Goal: Task Accomplishment & Management: Manage account settings

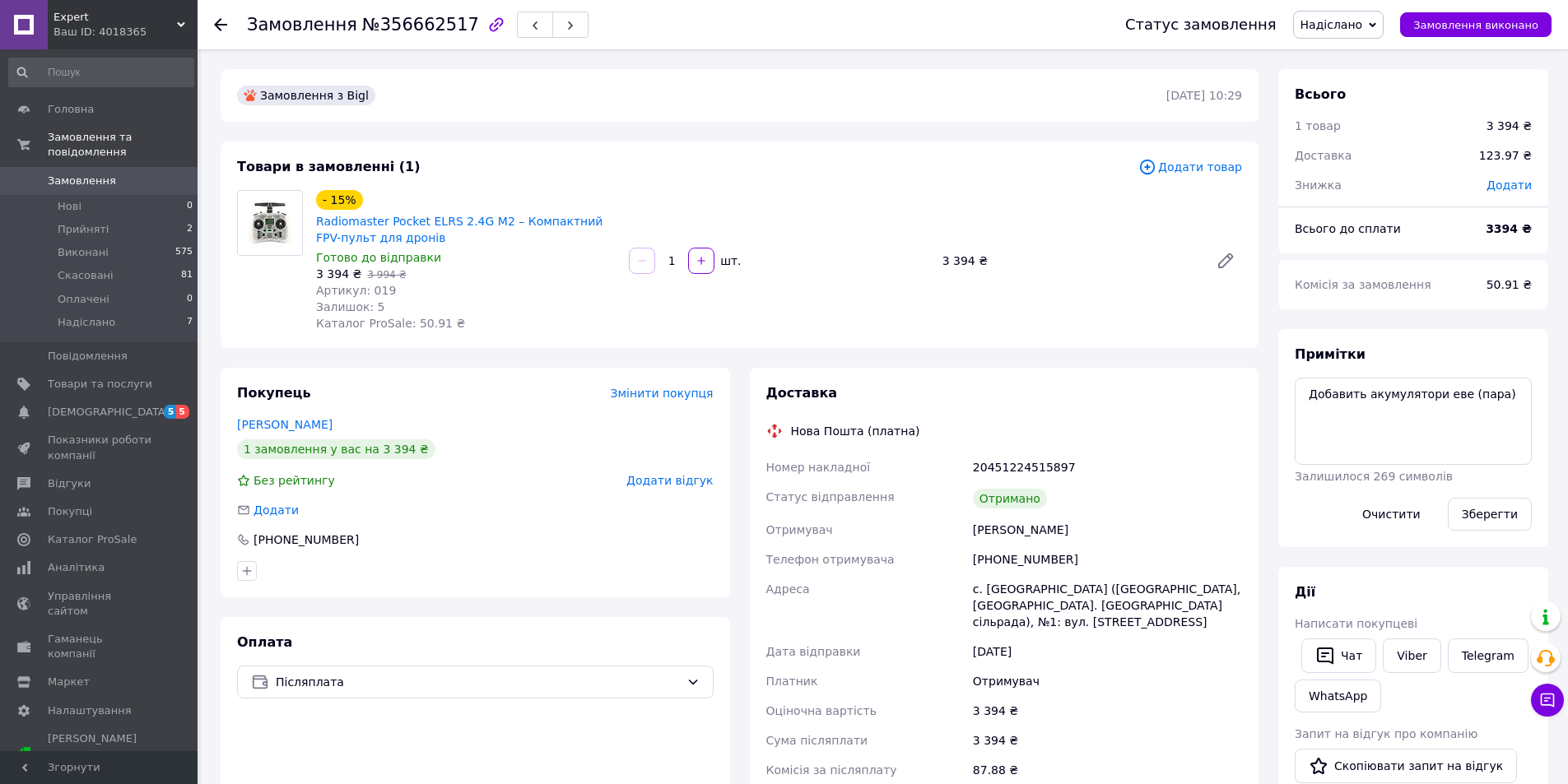
click at [177, 16] on div "Expert Ваш ID: 4018365" at bounding box center [123, 25] width 150 height 49
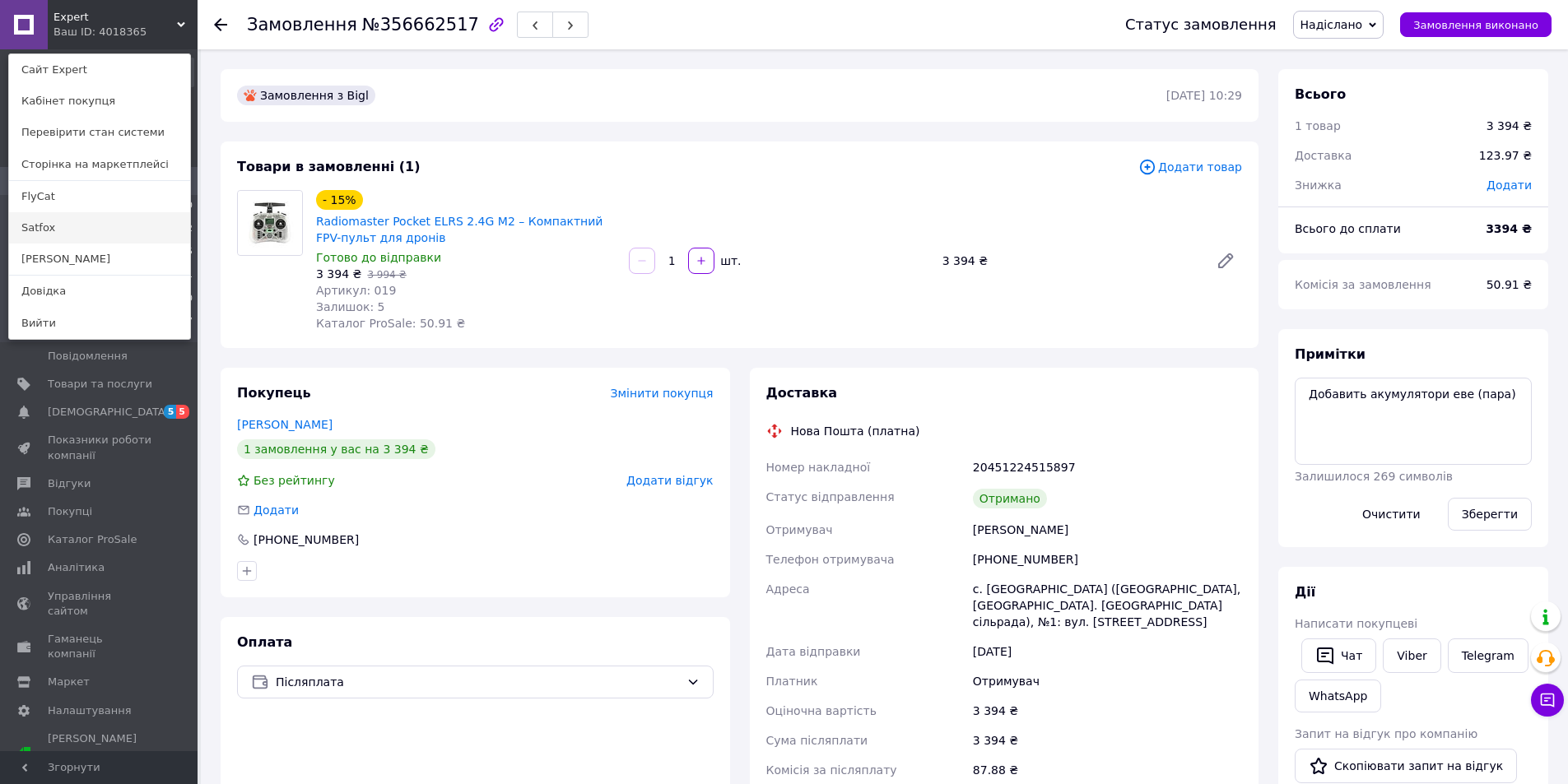
click at [51, 222] on link "Satfox" at bounding box center [100, 227] width 181 height 31
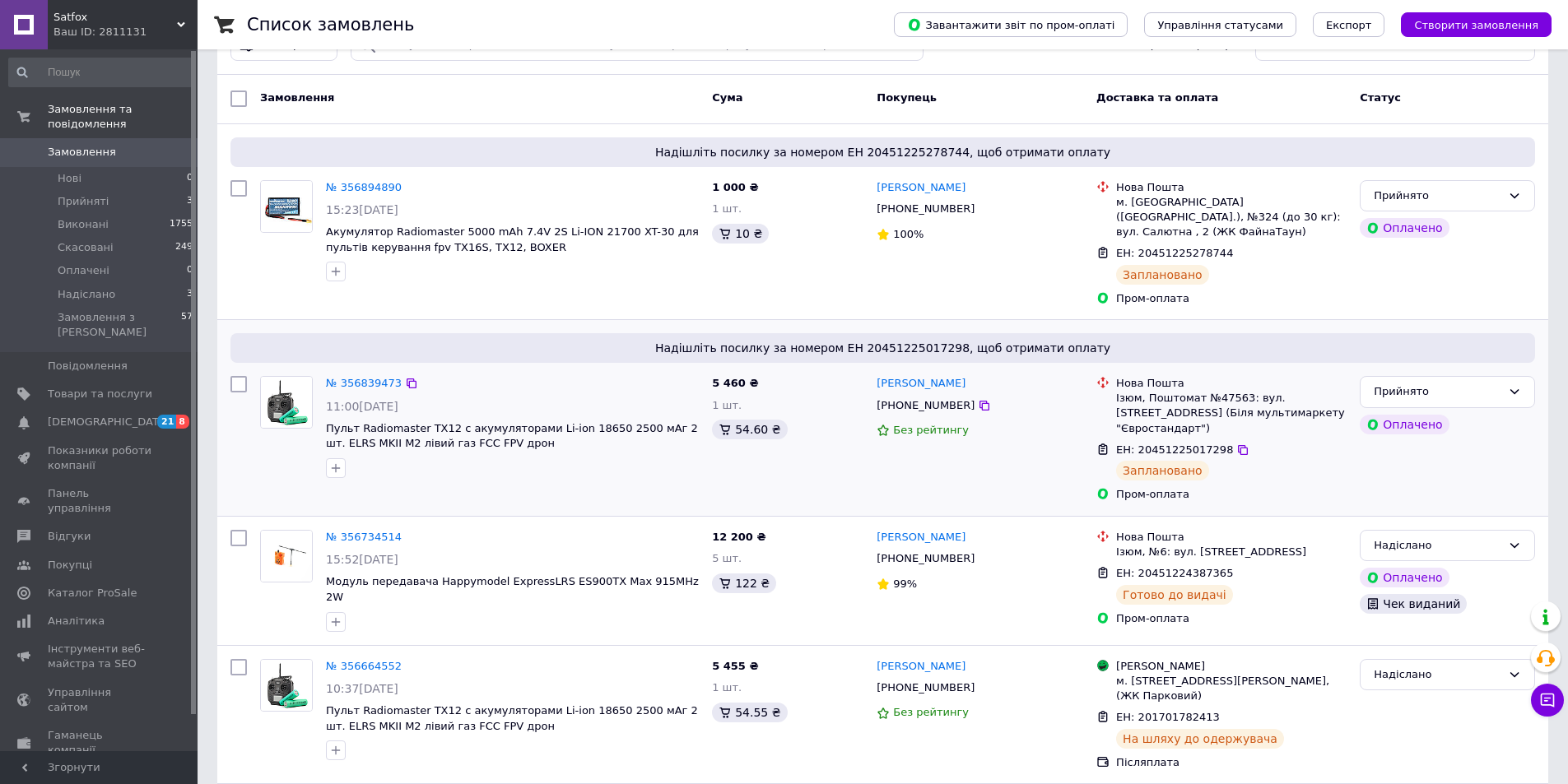
scroll to position [82, 0]
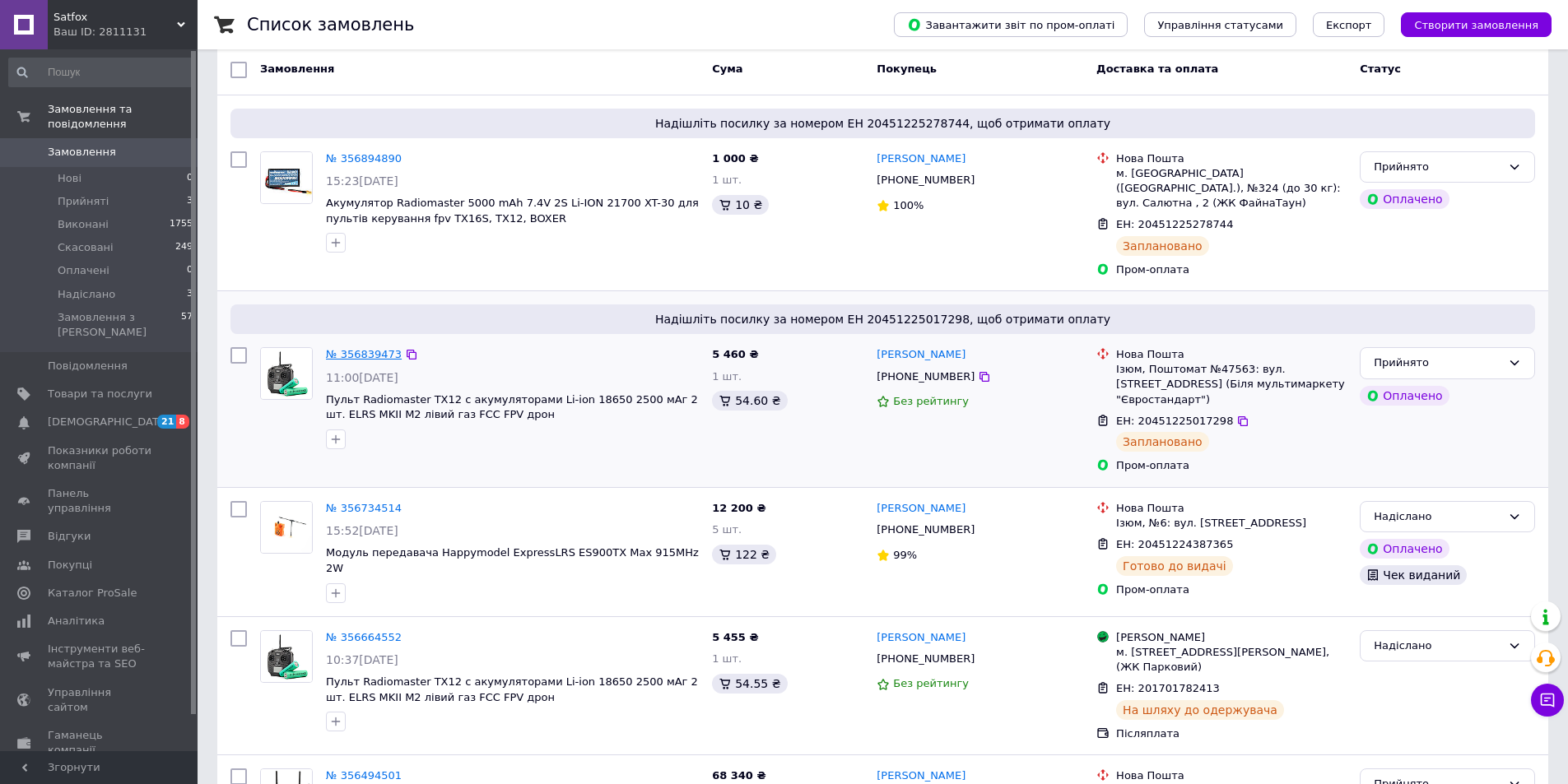
click at [359, 348] on link "№ 356839473" at bounding box center [363, 354] width 75 height 12
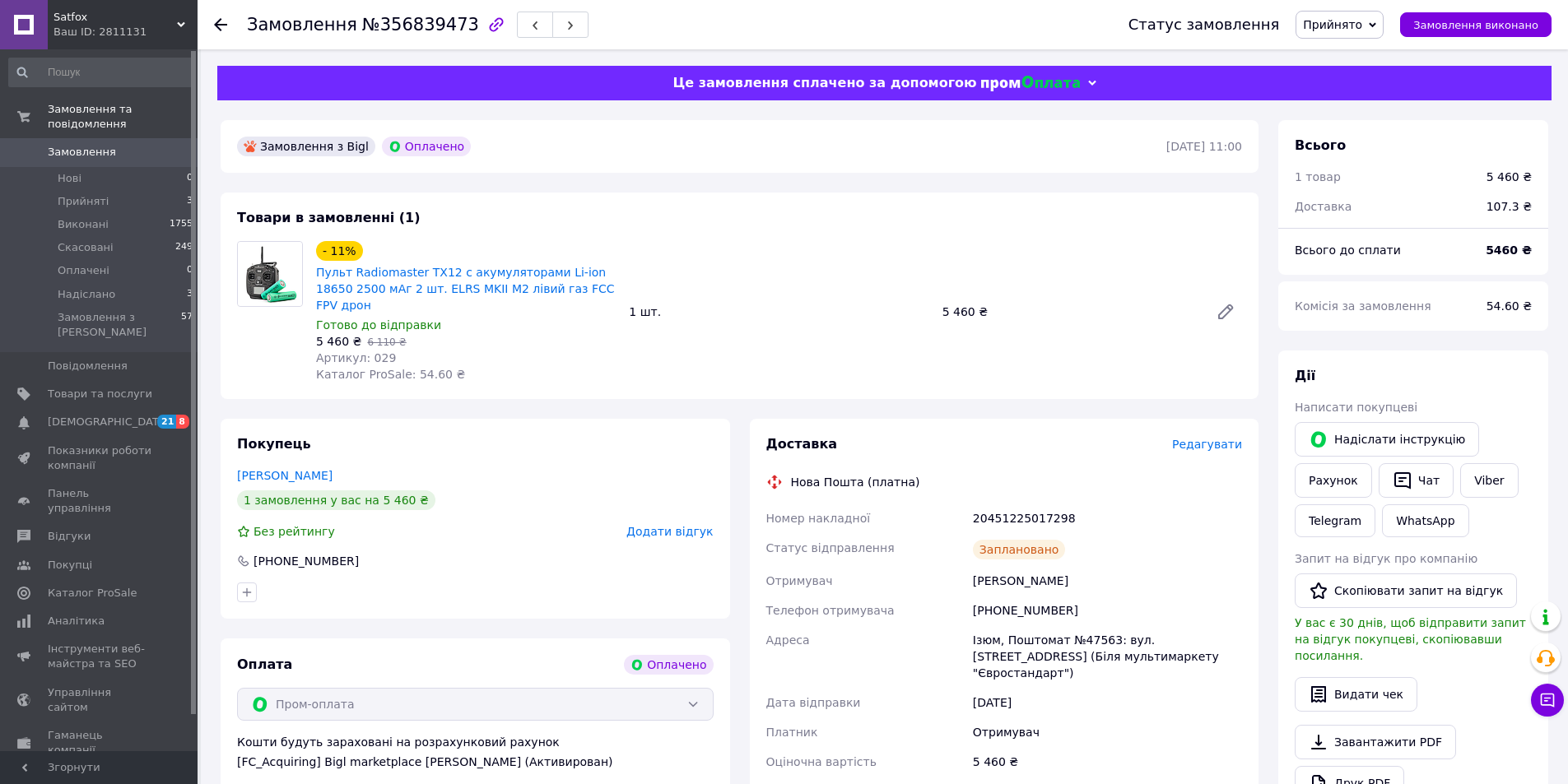
click at [225, 23] on icon at bounding box center [221, 25] width 13 height 13
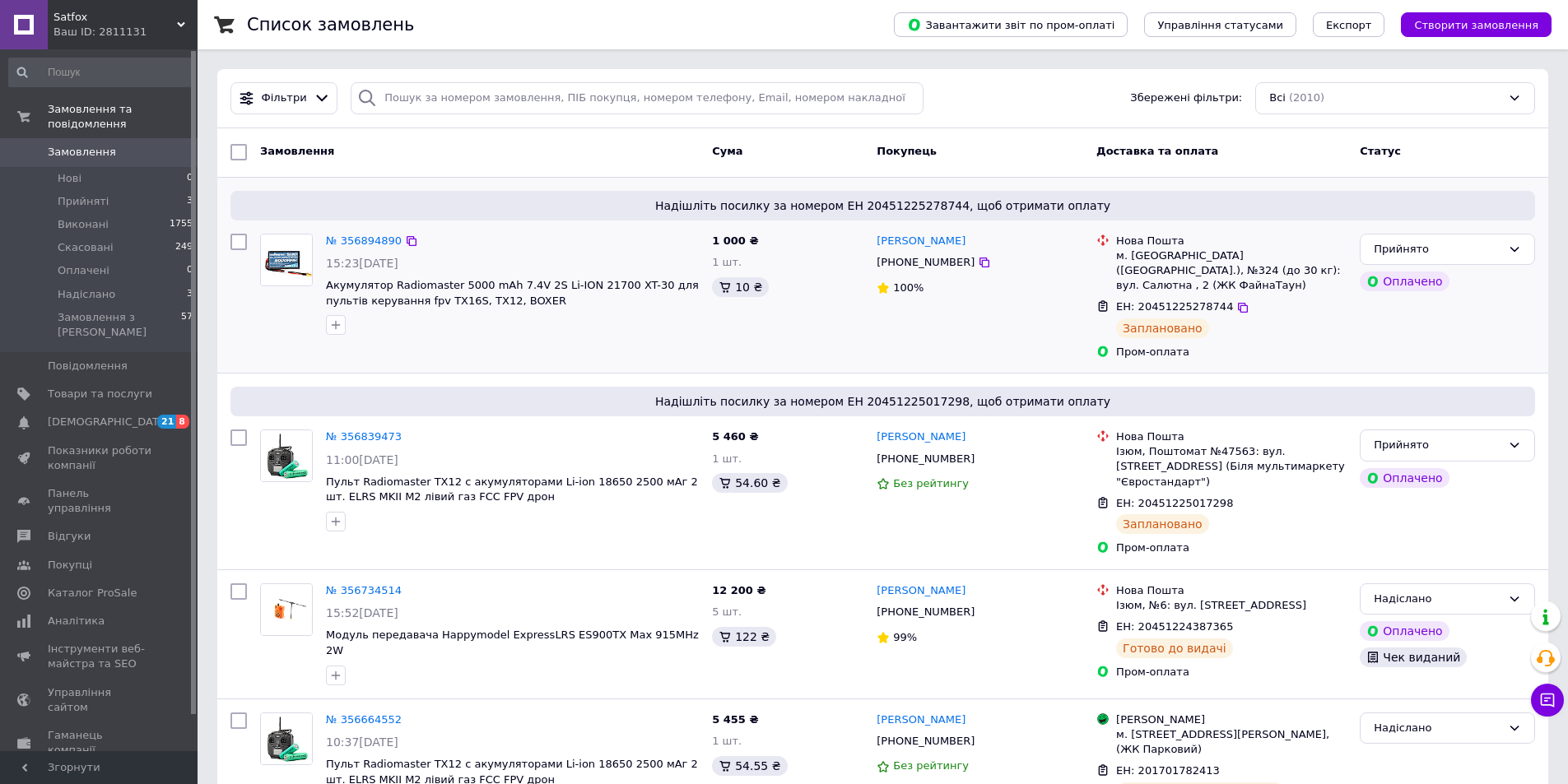
click at [364, 232] on div "№ 356894890" at bounding box center [364, 242] width 79 height 19
click at [365, 236] on link "№ 356894890" at bounding box center [363, 241] width 75 height 12
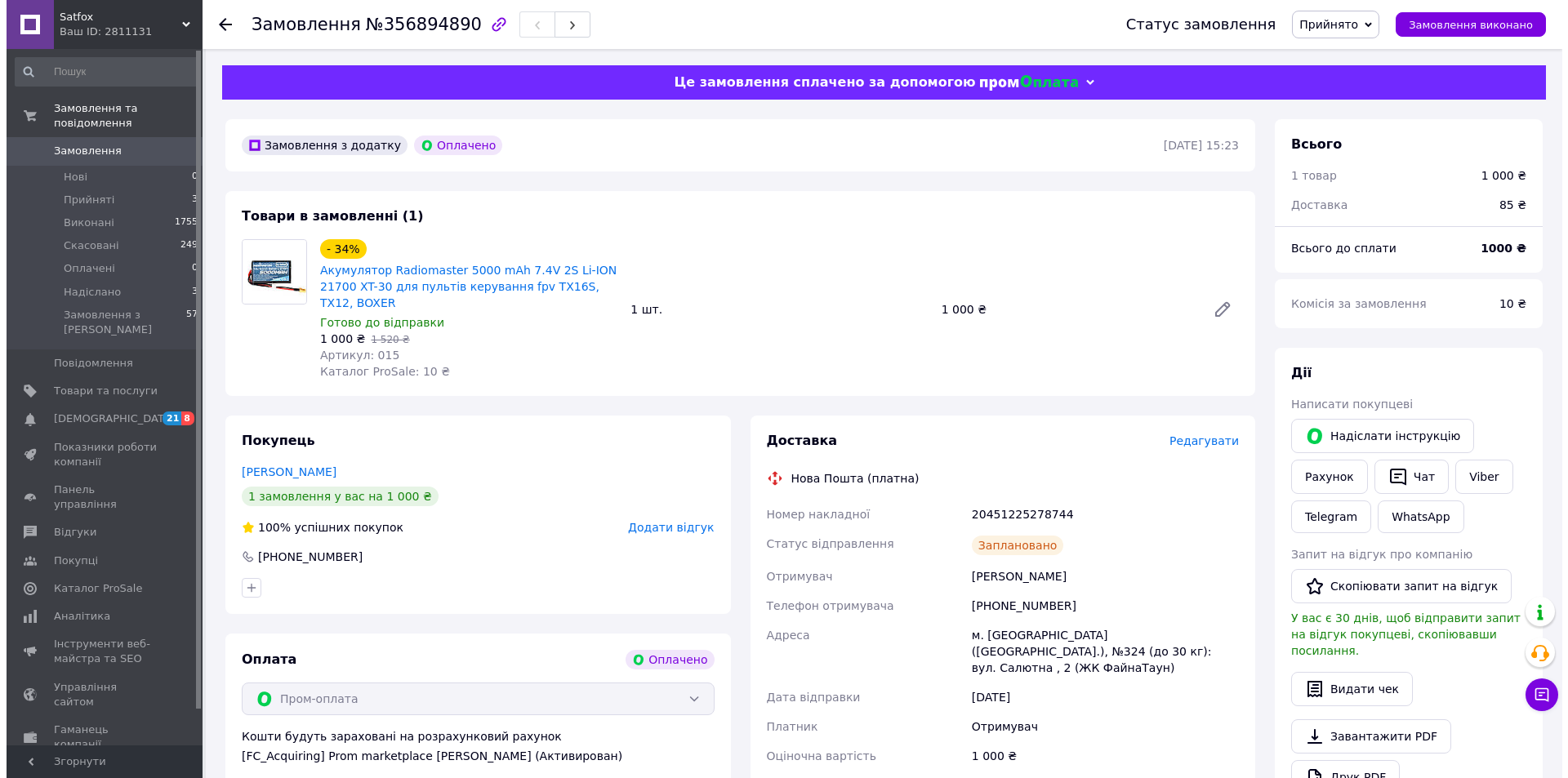
scroll to position [81, 0]
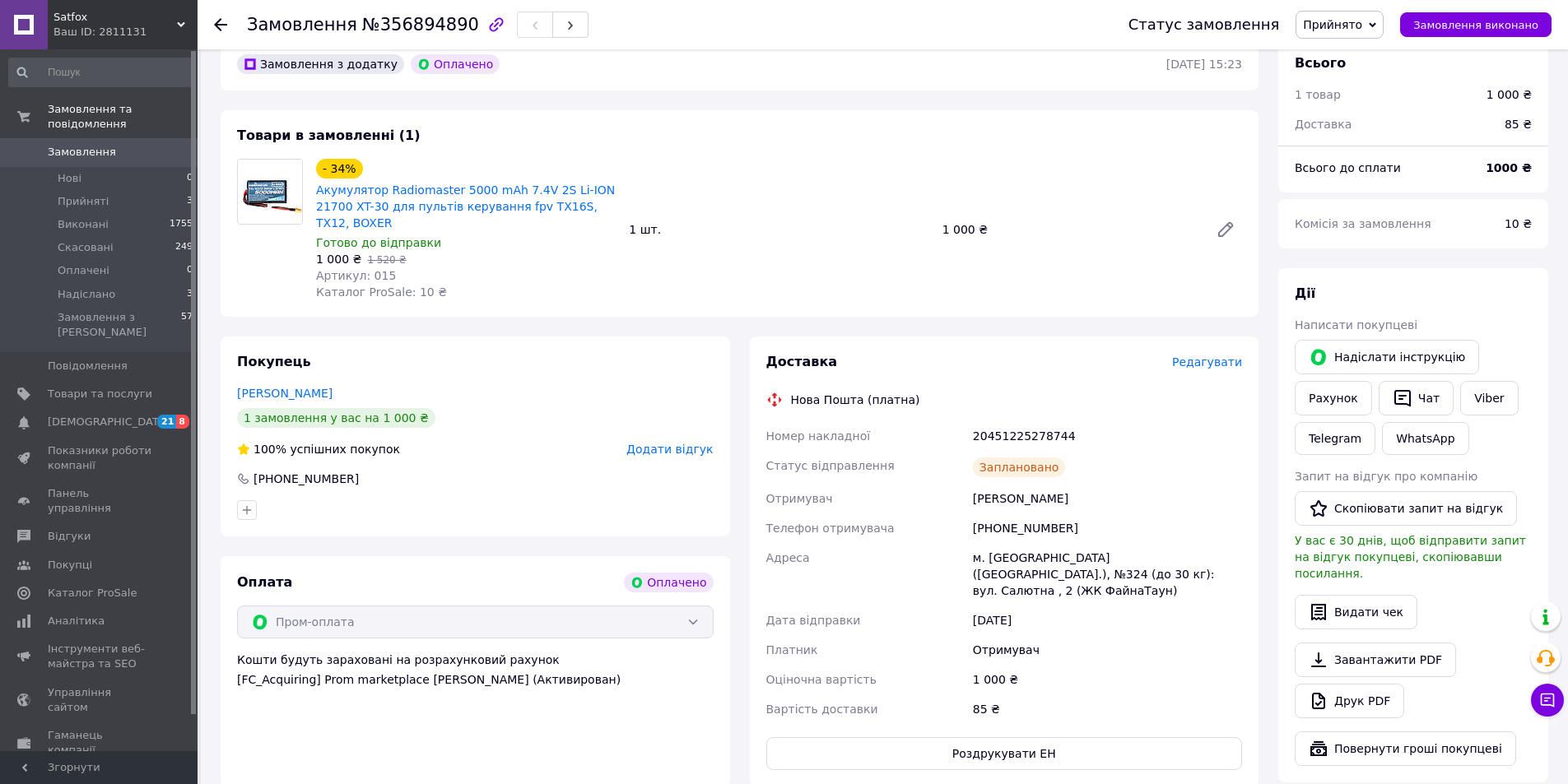
click at [1203, 356] on span "Редагувати" at bounding box center [1207, 362] width 70 height 13
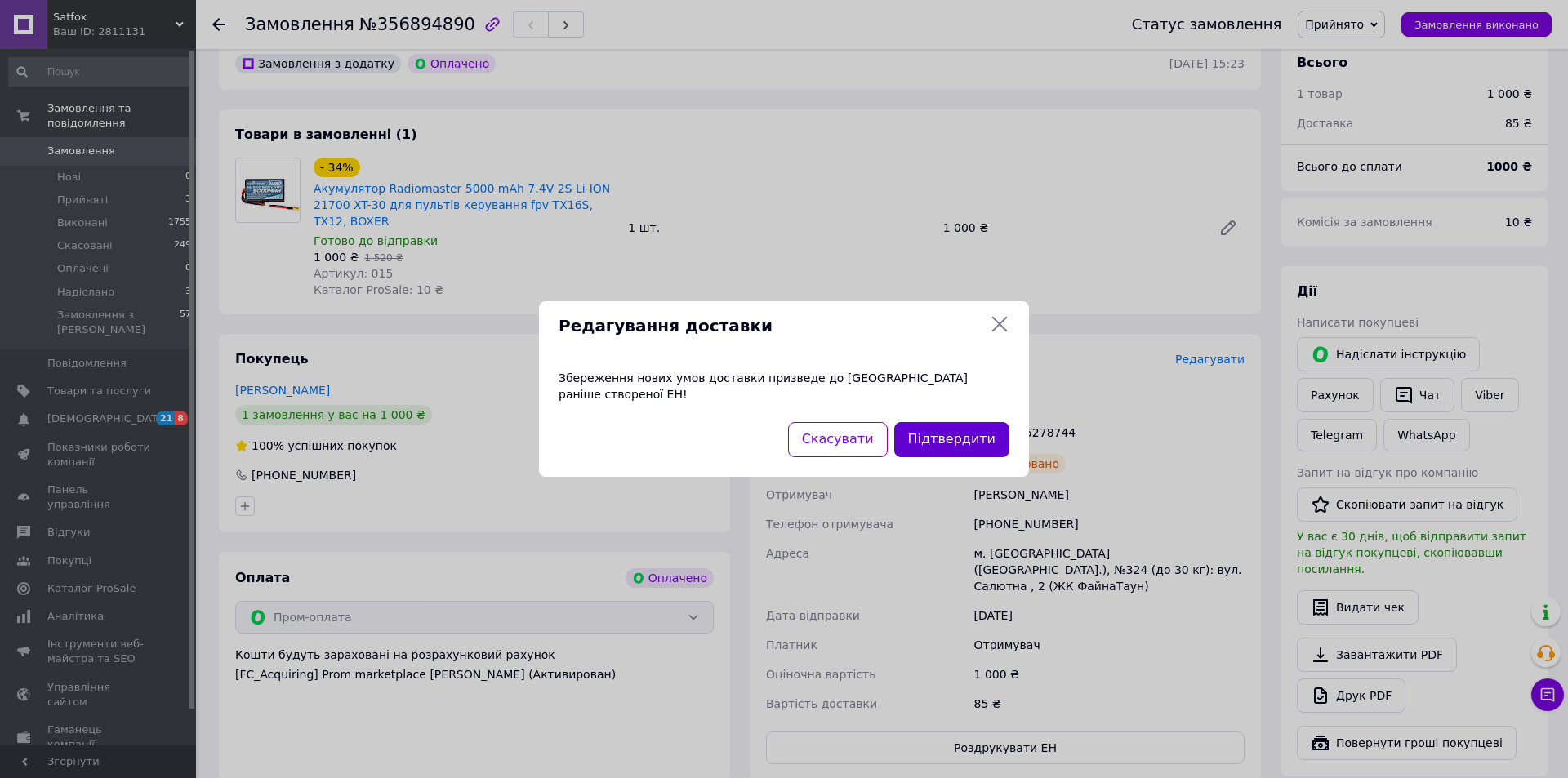
click at [951, 433] on button "Підтвердити" at bounding box center [951, 440] width 115 height 36
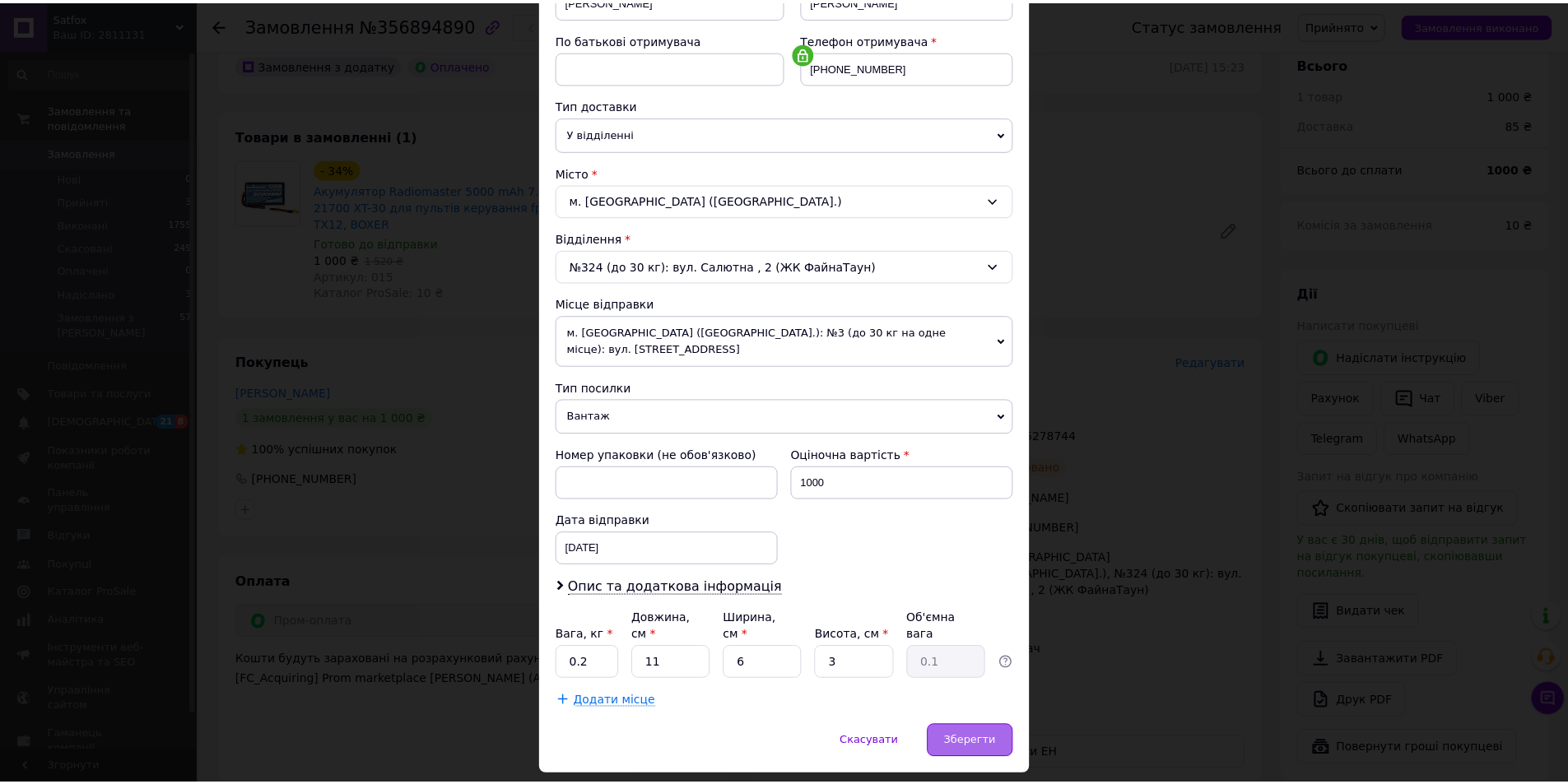
scroll to position [325, 0]
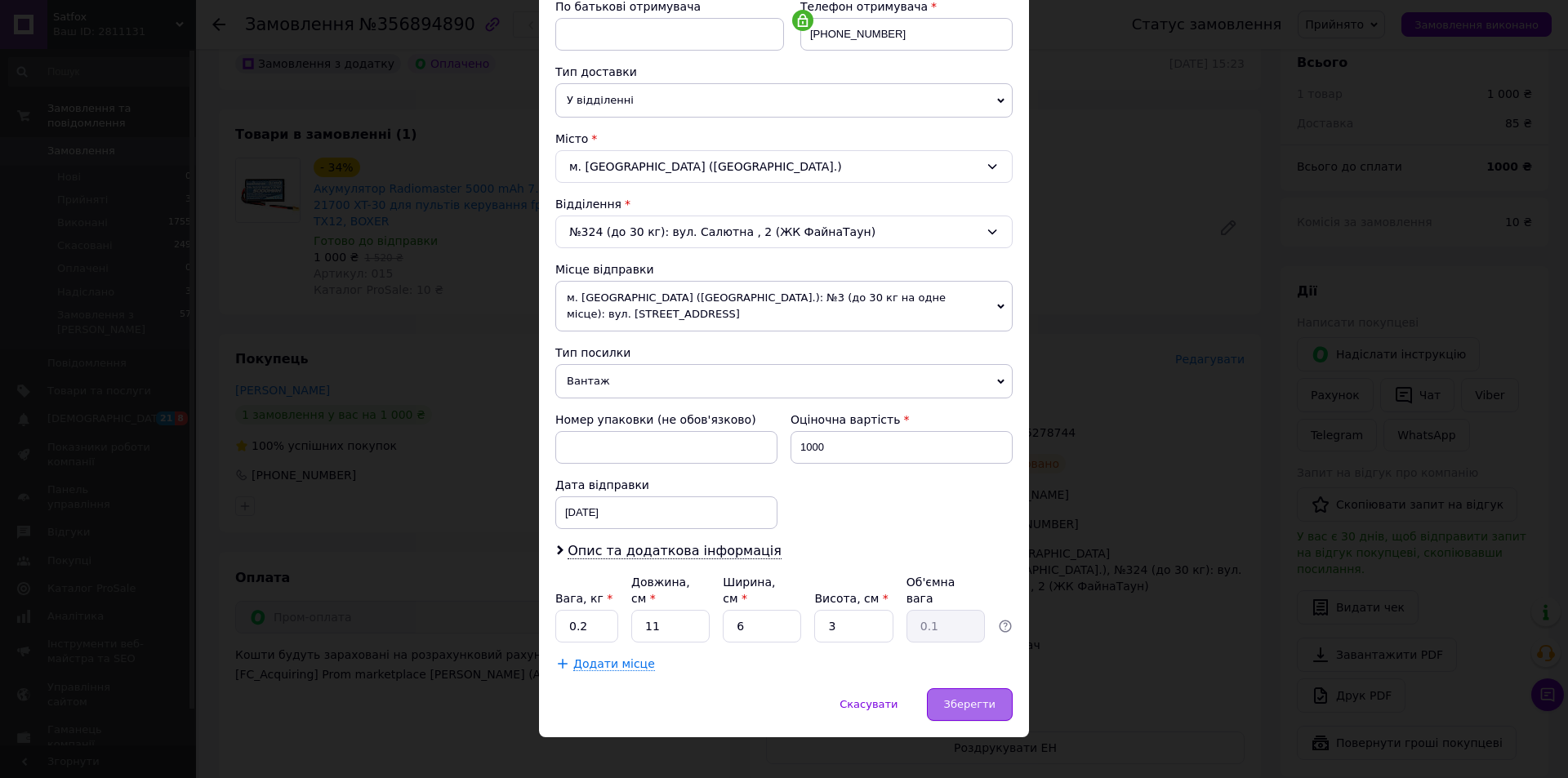
click at [975, 697] on div "Зберегти" at bounding box center [970, 704] width 86 height 33
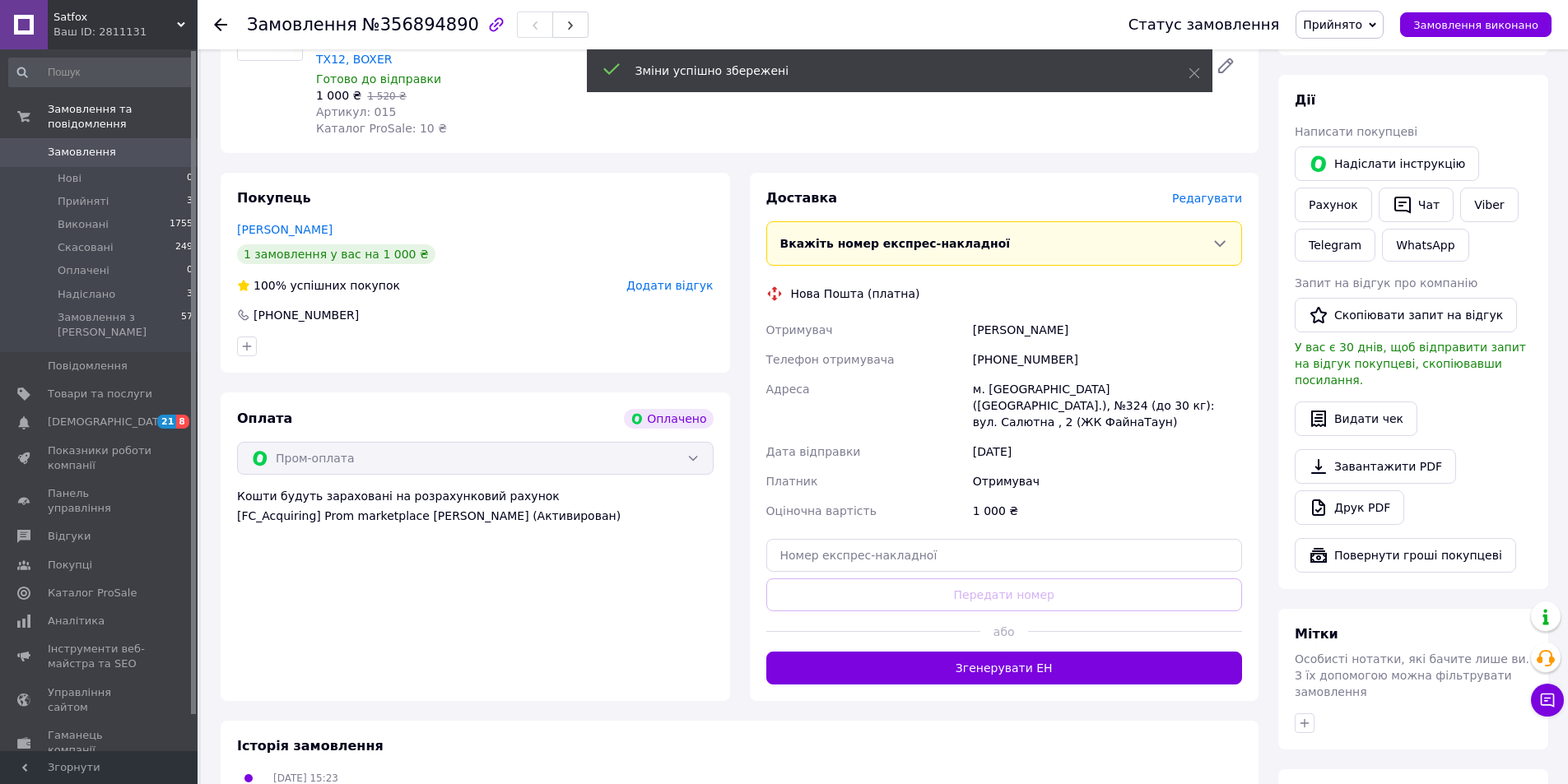
scroll to position [247, 0]
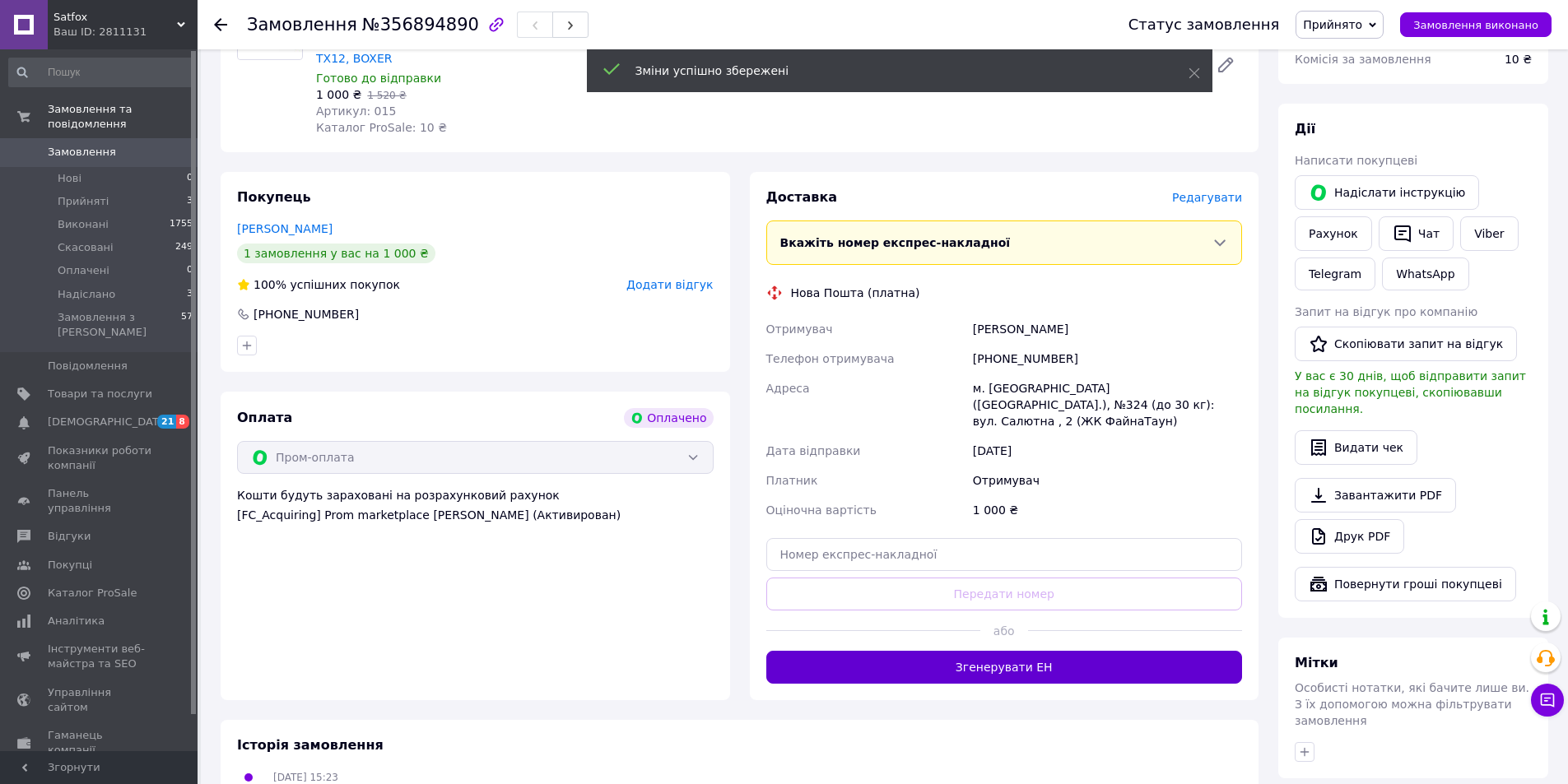
click at [1025, 651] on button "Згенерувати ЕН" at bounding box center [1004, 667] width 476 height 33
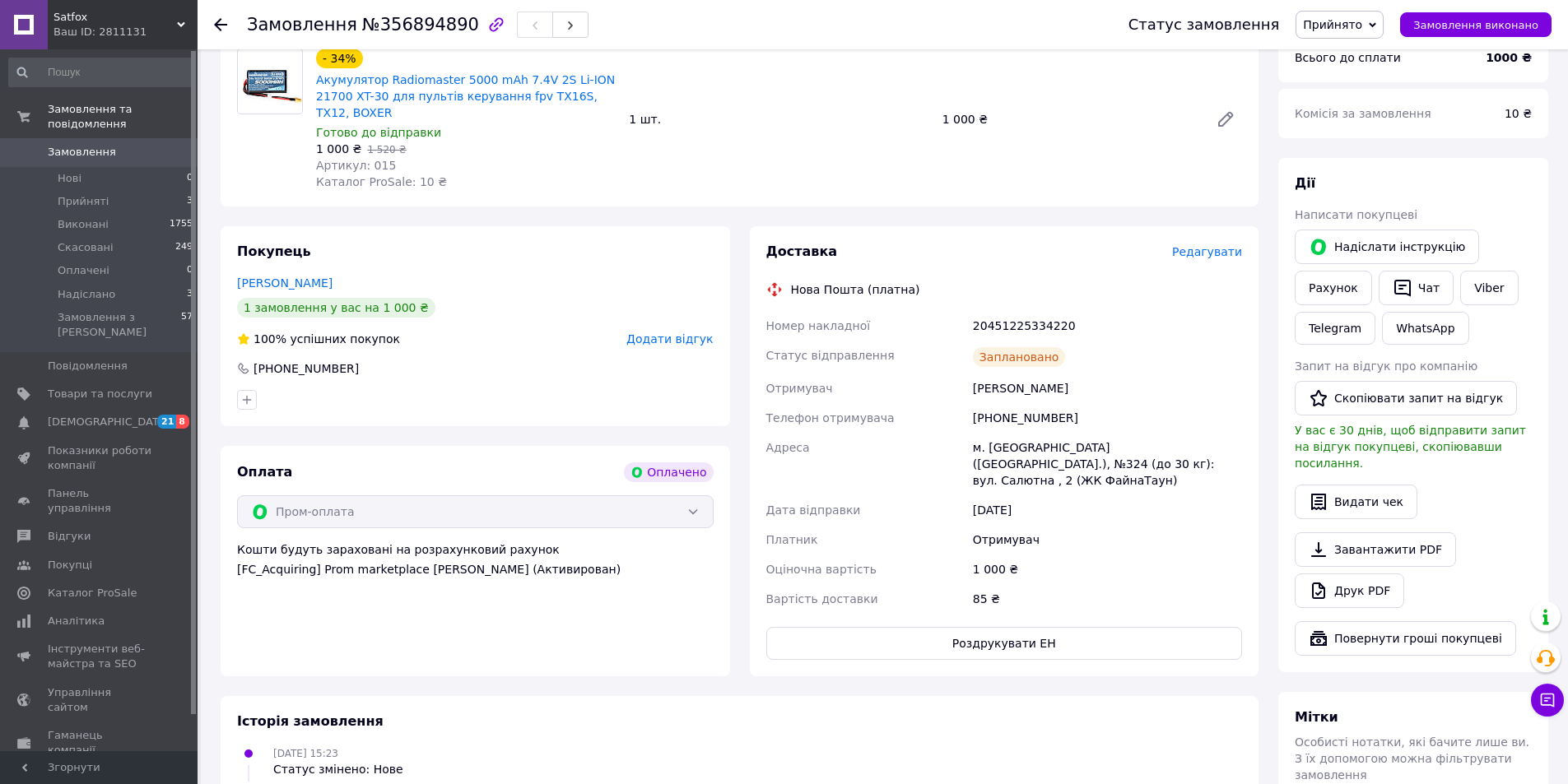
scroll to position [82, 0]
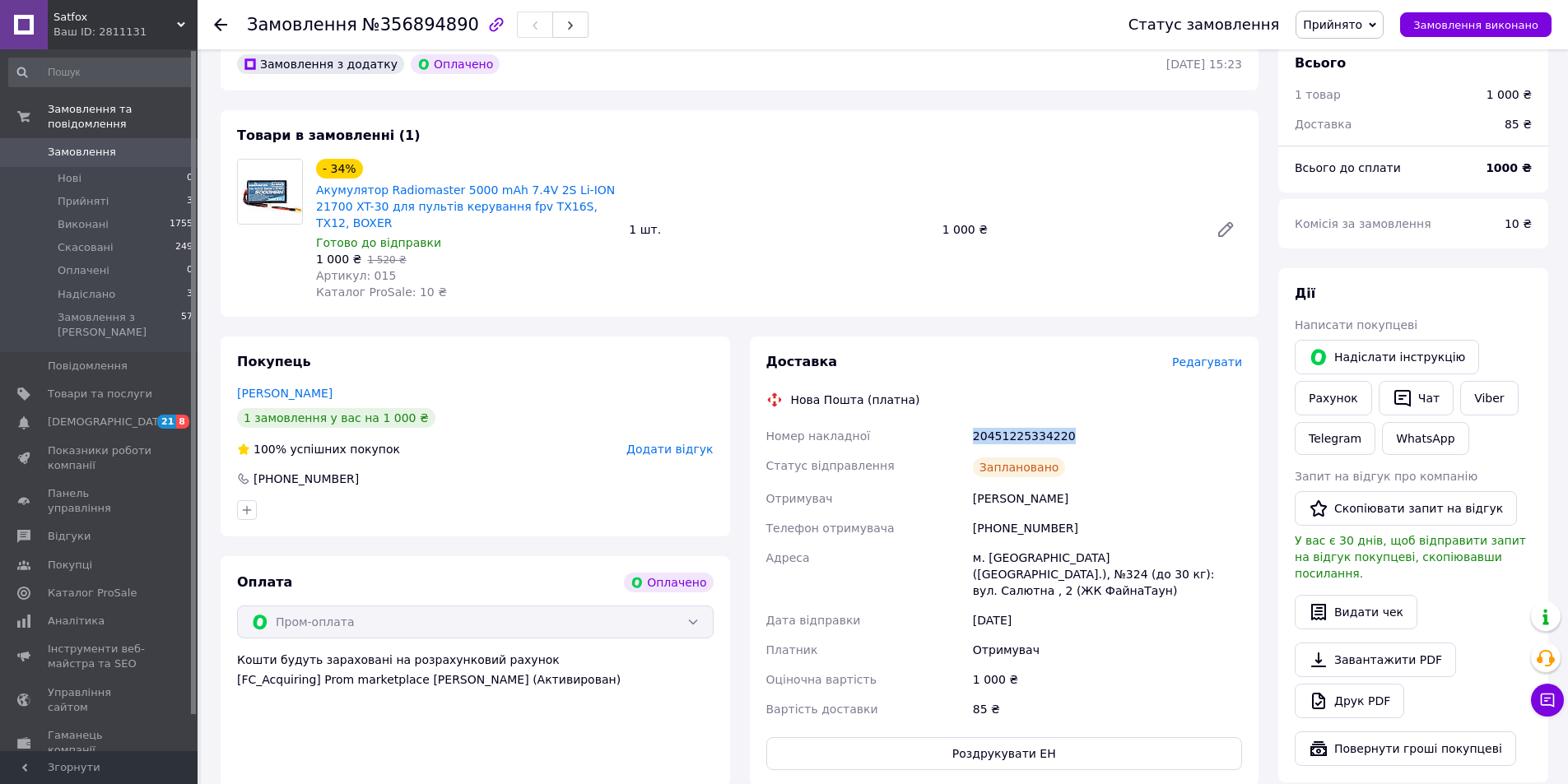
drag, startPoint x: 968, startPoint y: 420, endPoint x: 1076, endPoint y: 413, distance: 108.2
click at [1076, 422] on div "Номер накладної 20451225334220 Статус відправлення Заплановано Отримувач Побочі…" at bounding box center [1005, 573] width 483 height 303
copy div "Номер накладної 20451225334220"
click at [219, 27] on icon at bounding box center [221, 25] width 13 height 13
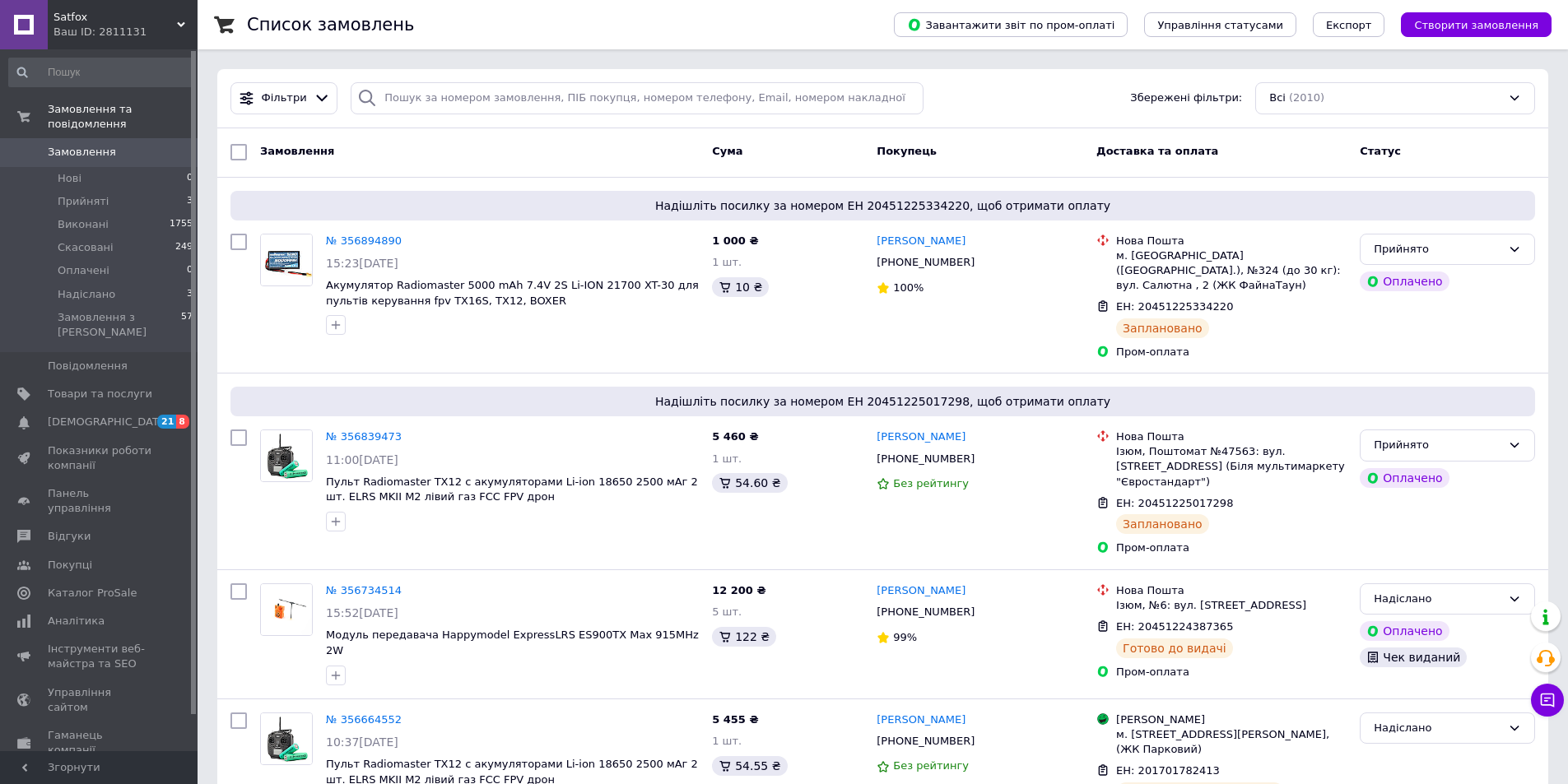
click at [176, 18] on span "Satfox" at bounding box center [115, 17] width 124 height 15
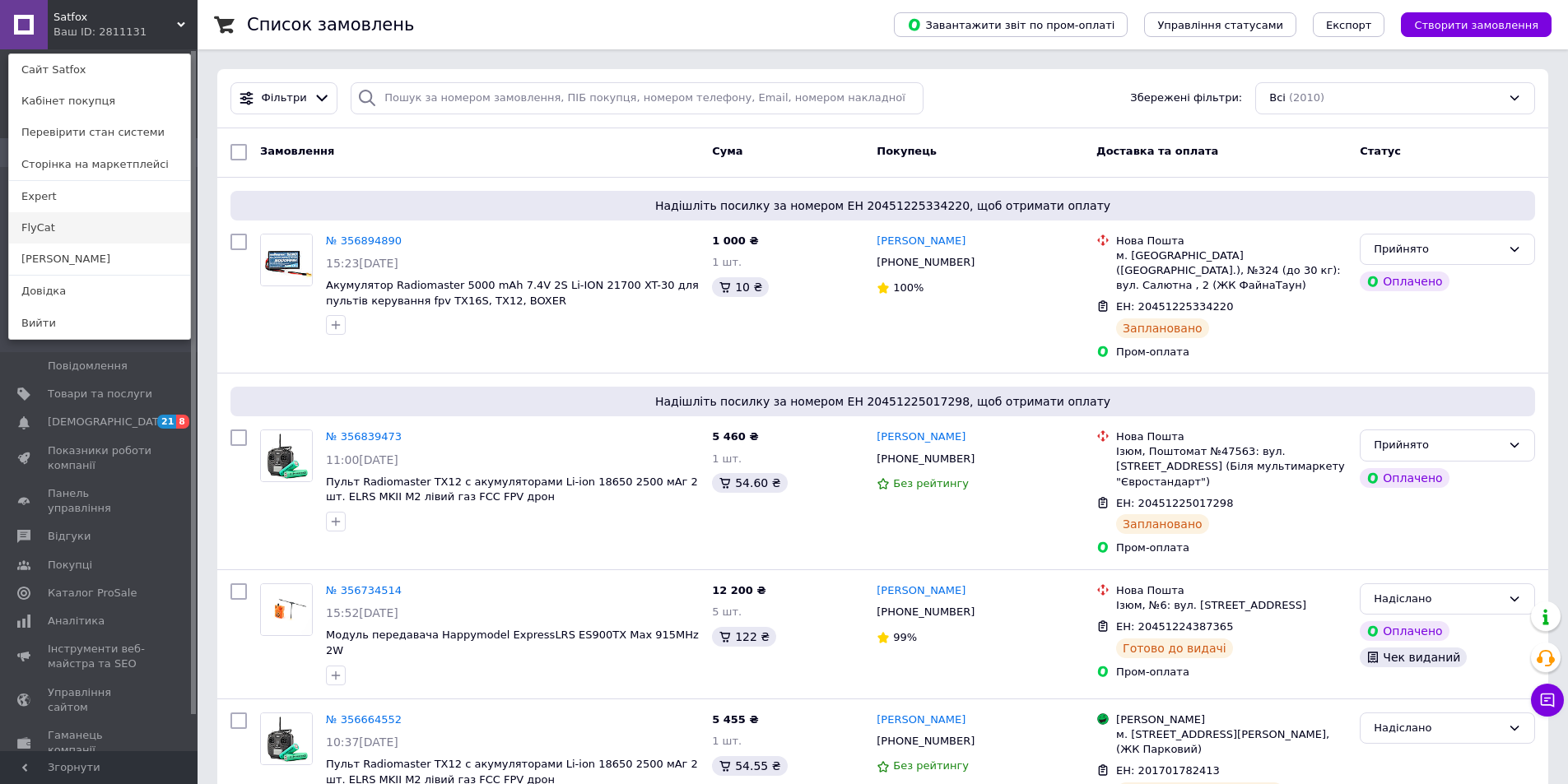
click at [70, 222] on link "FlyCat" at bounding box center [100, 227] width 181 height 31
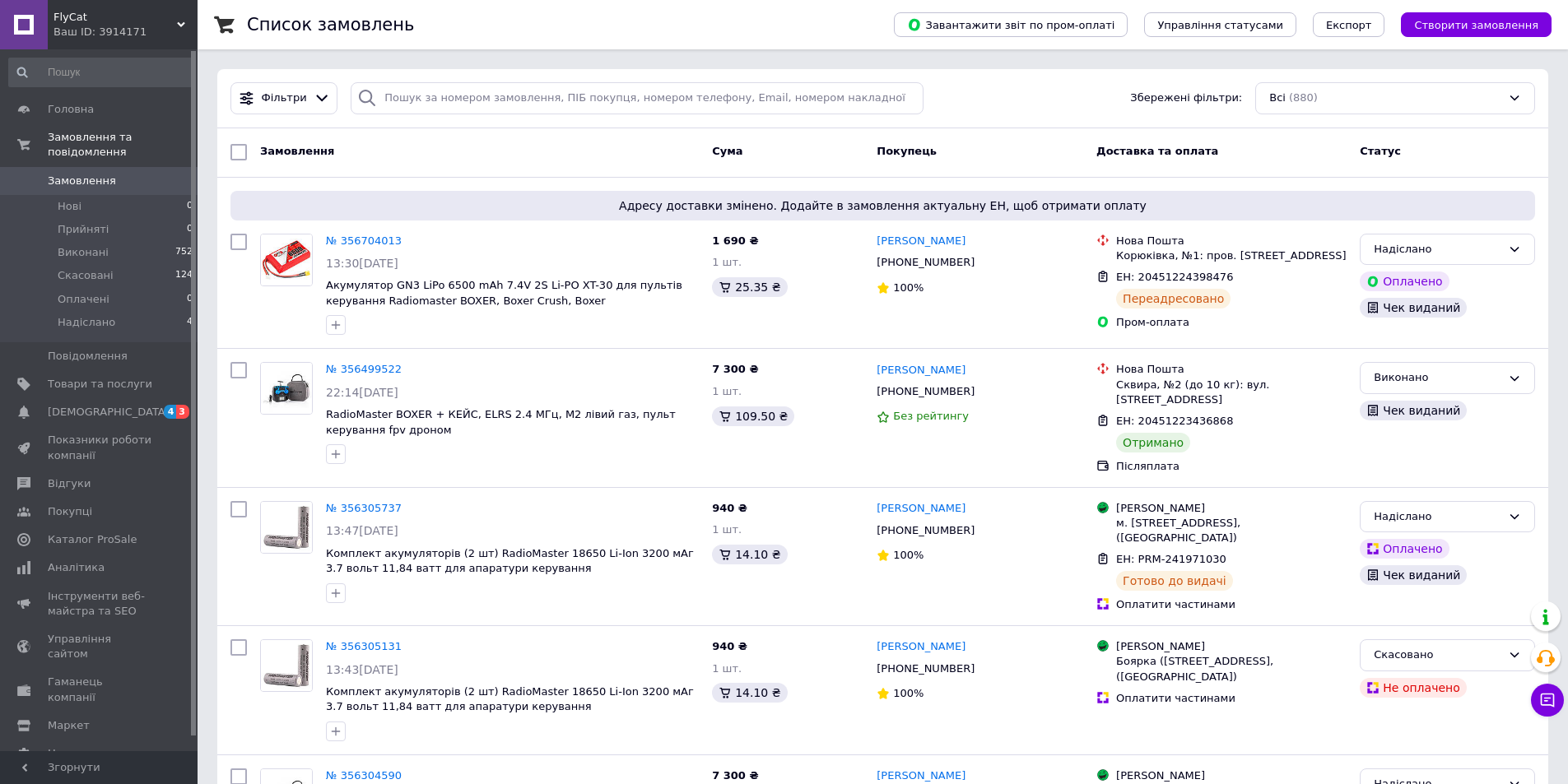
click at [163, 31] on div "Ваш ID: 3914171" at bounding box center [125, 32] width 144 height 15
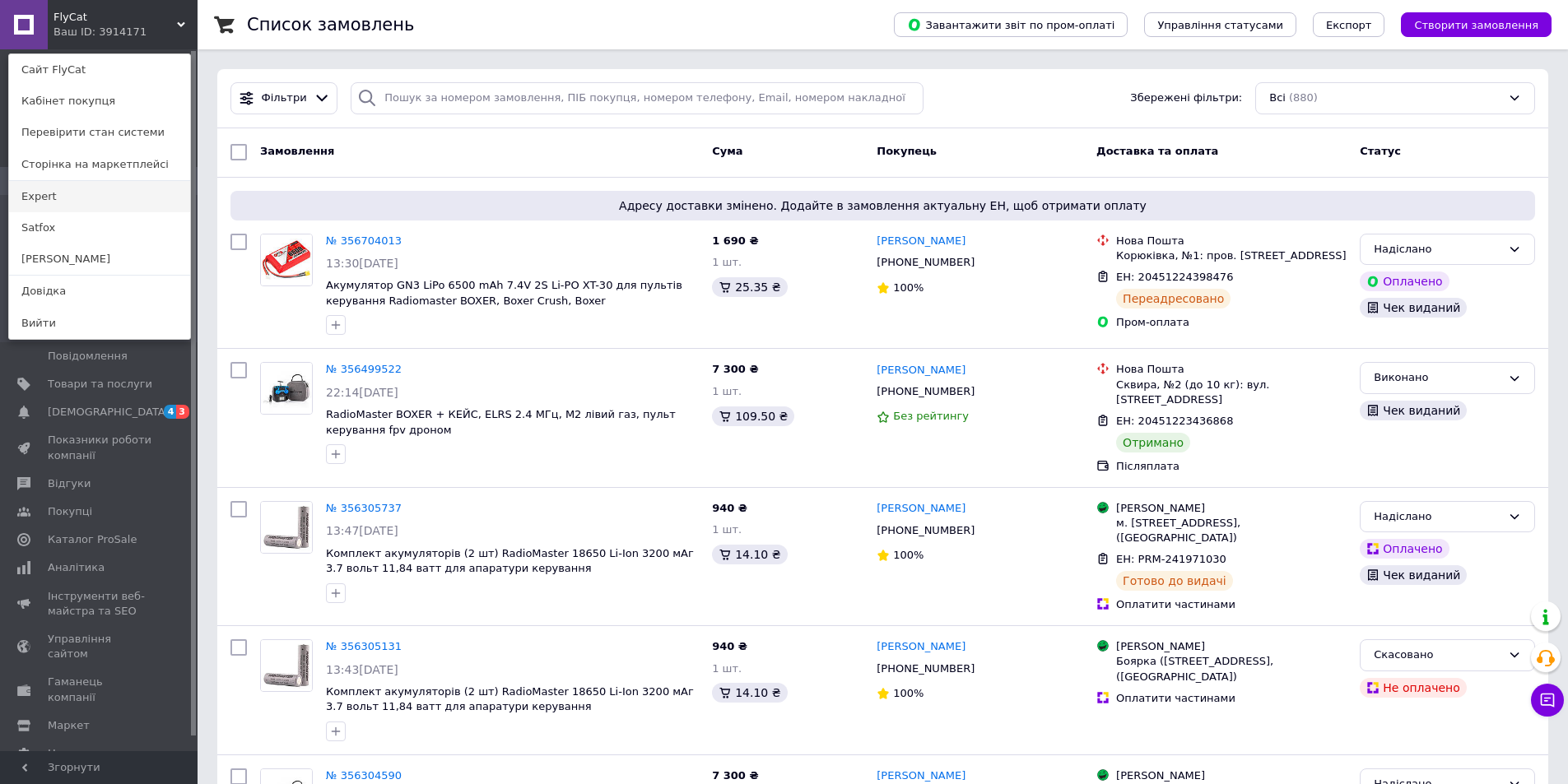
click at [64, 196] on link "Expert" at bounding box center [100, 196] width 181 height 31
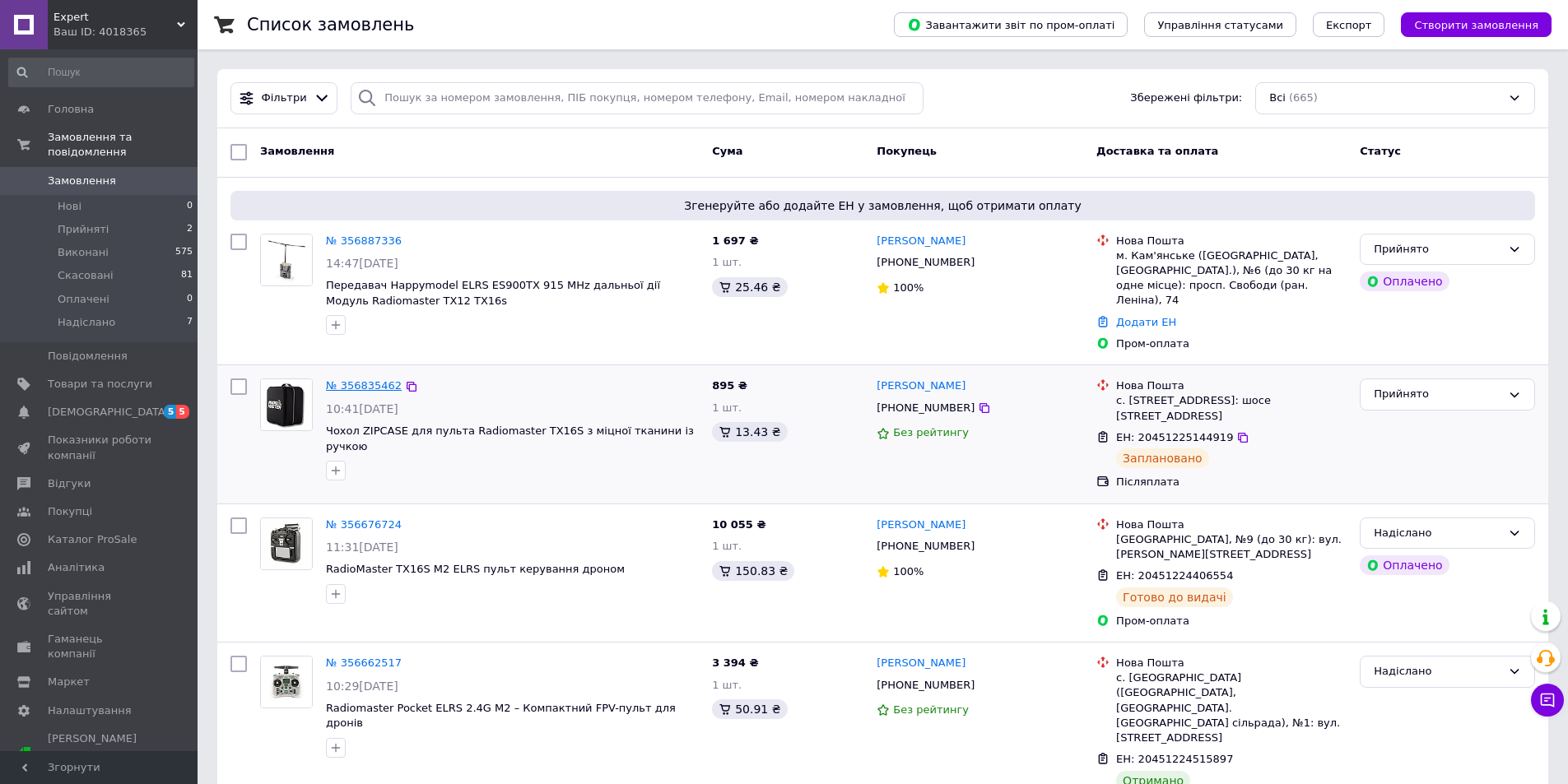
click at [376, 379] on link "№ 356835462" at bounding box center [363, 385] width 75 height 12
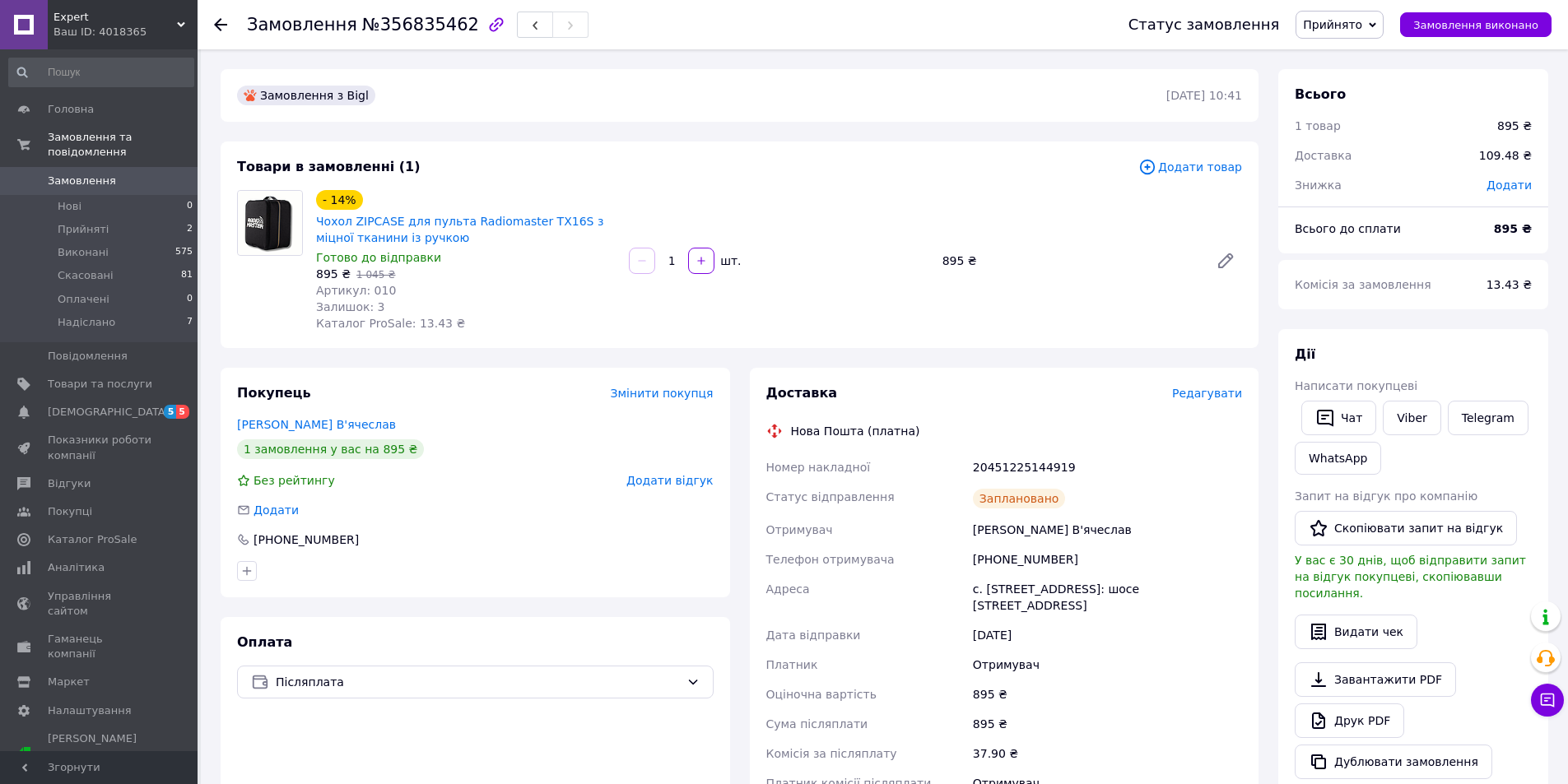
click at [216, 26] on use at bounding box center [221, 25] width 13 height 13
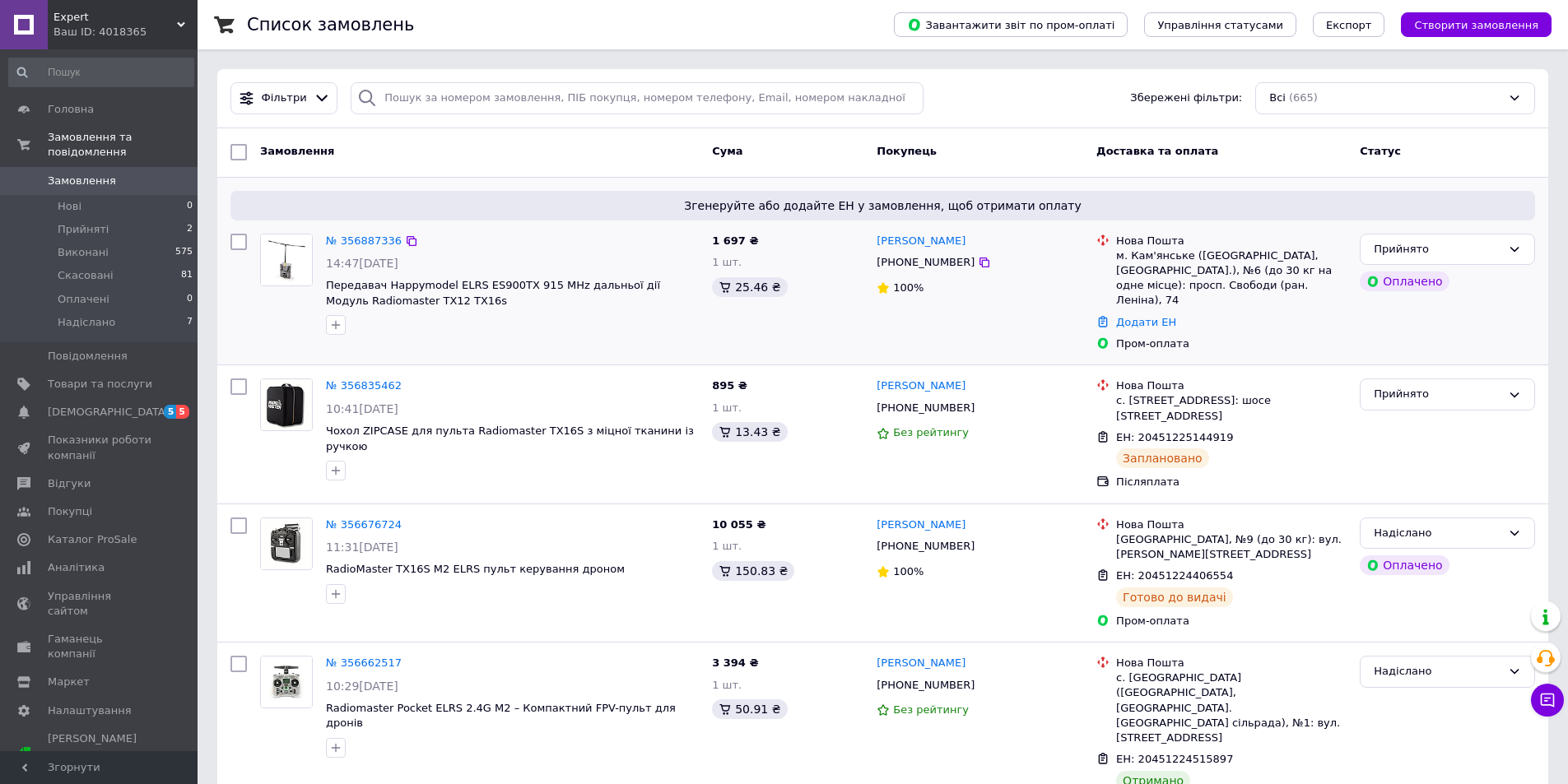
click at [363, 225] on div "Згенеруйте або додайте ЕН у замовлення, щоб отримати оплату № 356887336 14:47, …" at bounding box center [882, 271] width 1330 height 188
click at [364, 246] on link "№ 356887336" at bounding box center [363, 241] width 75 height 12
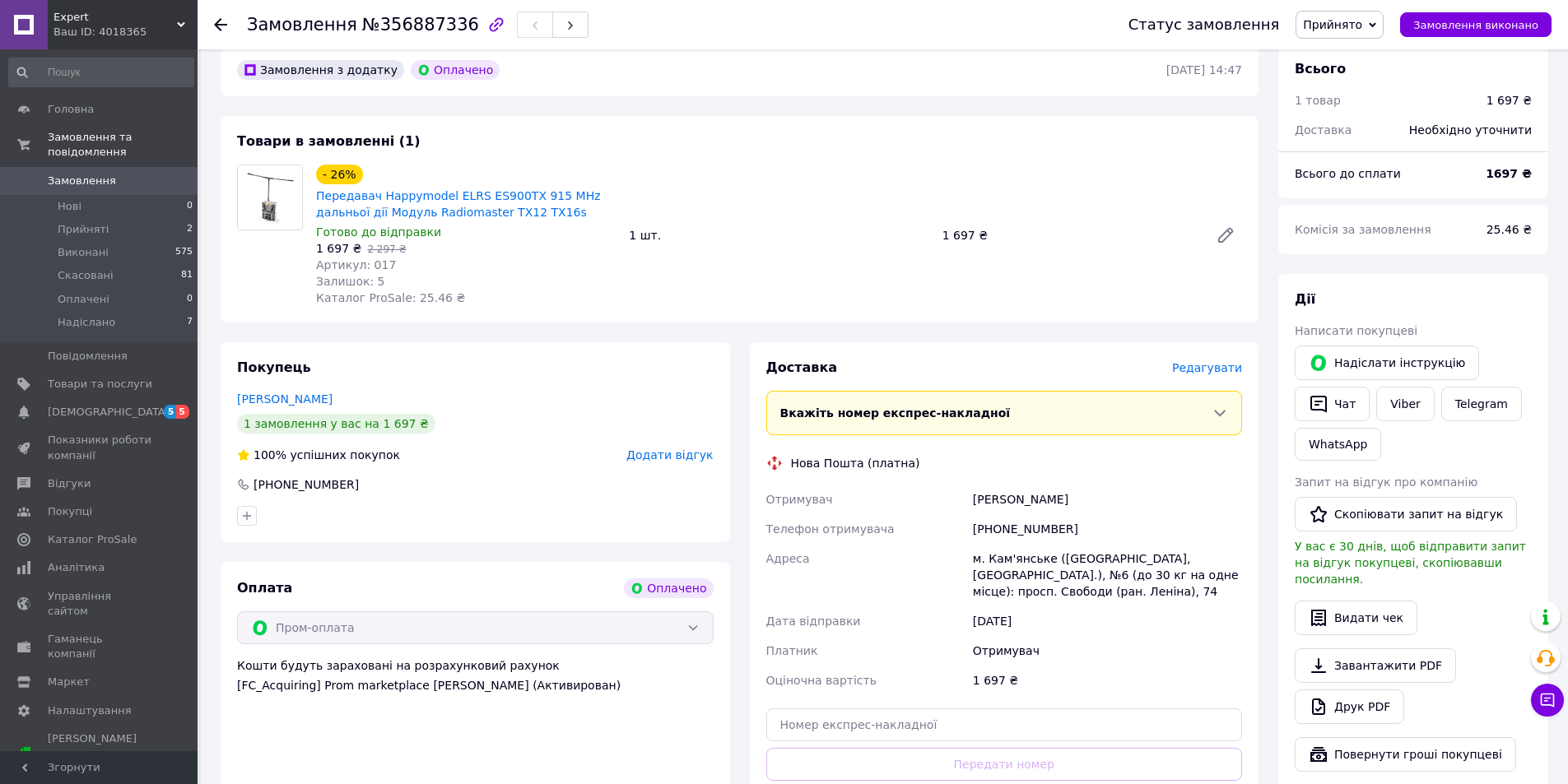
scroll to position [164, 0]
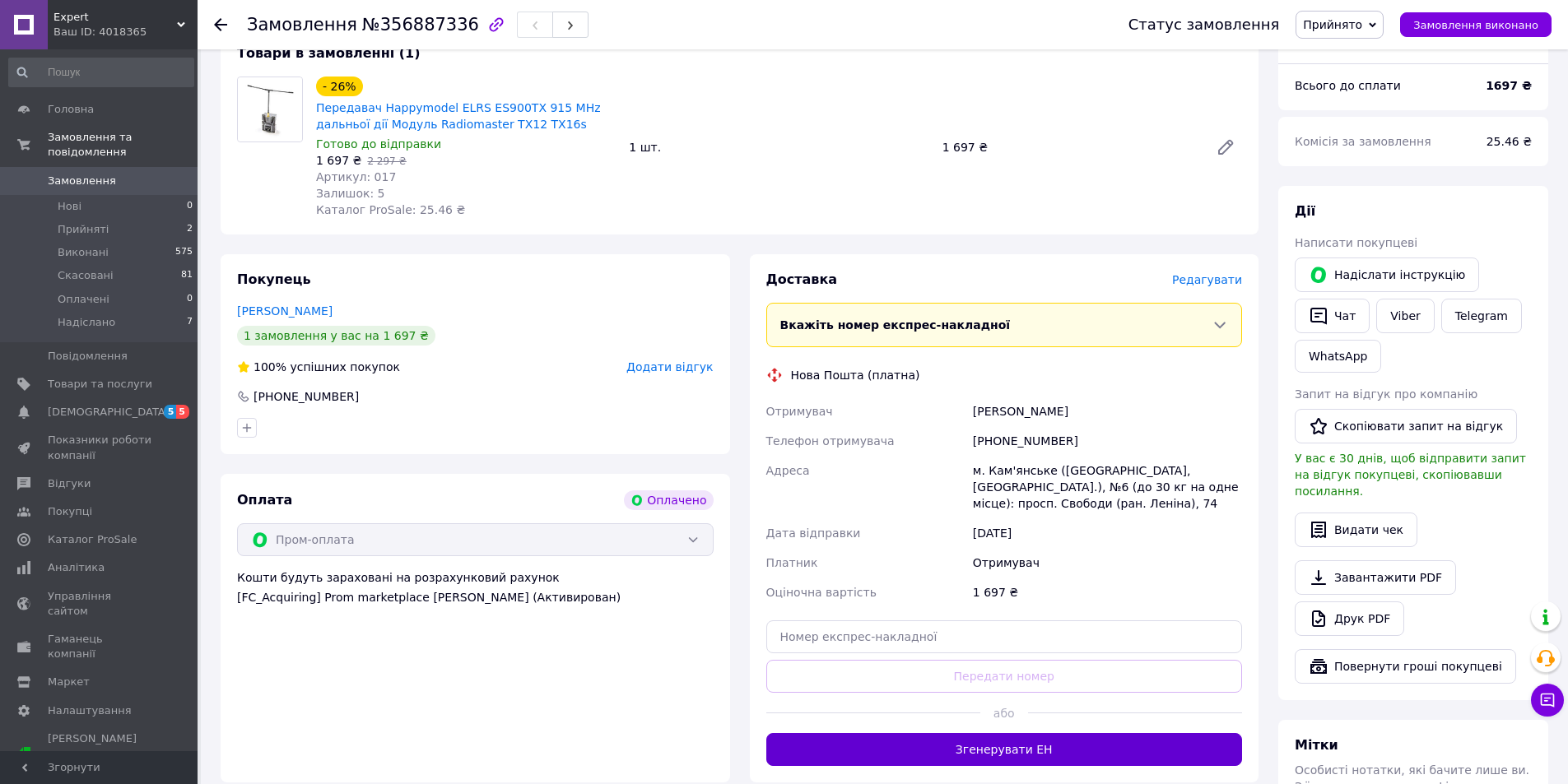
click at [1018, 741] on button "Згенерувати ЕН" at bounding box center [1004, 749] width 476 height 33
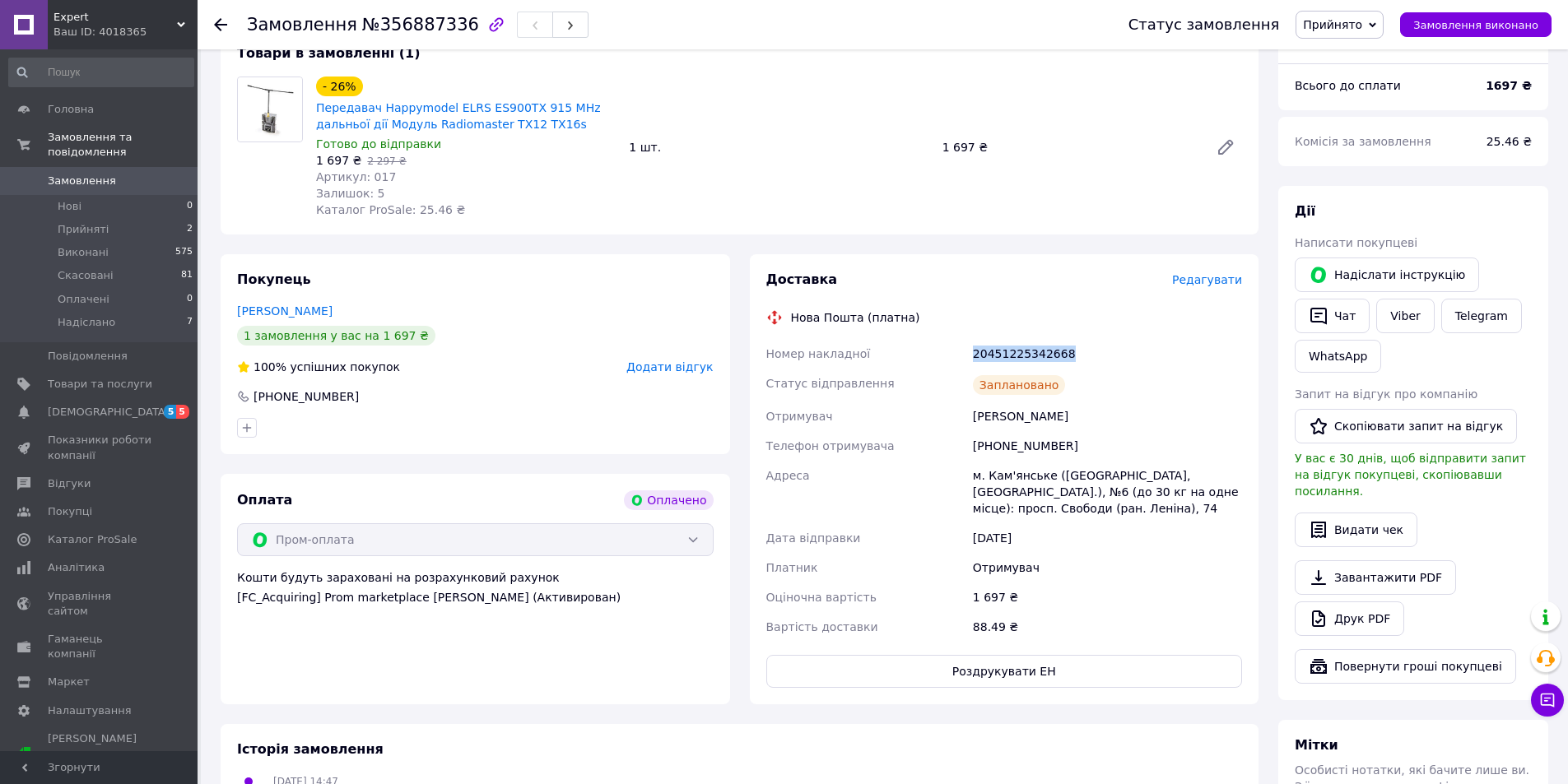
drag, startPoint x: 968, startPoint y: 357, endPoint x: 1070, endPoint y: 343, distance: 103.0
click at [1070, 343] on div "Номер накладної 20451225342668 Статус відправлення Заплановано Отримувач Телятн…" at bounding box center [1005, 490] width 483 height 303
copy div "Номер накладної 20451225342668"
click at [225, 29] on icon at bounding box center [221, 25] width 13 height 13
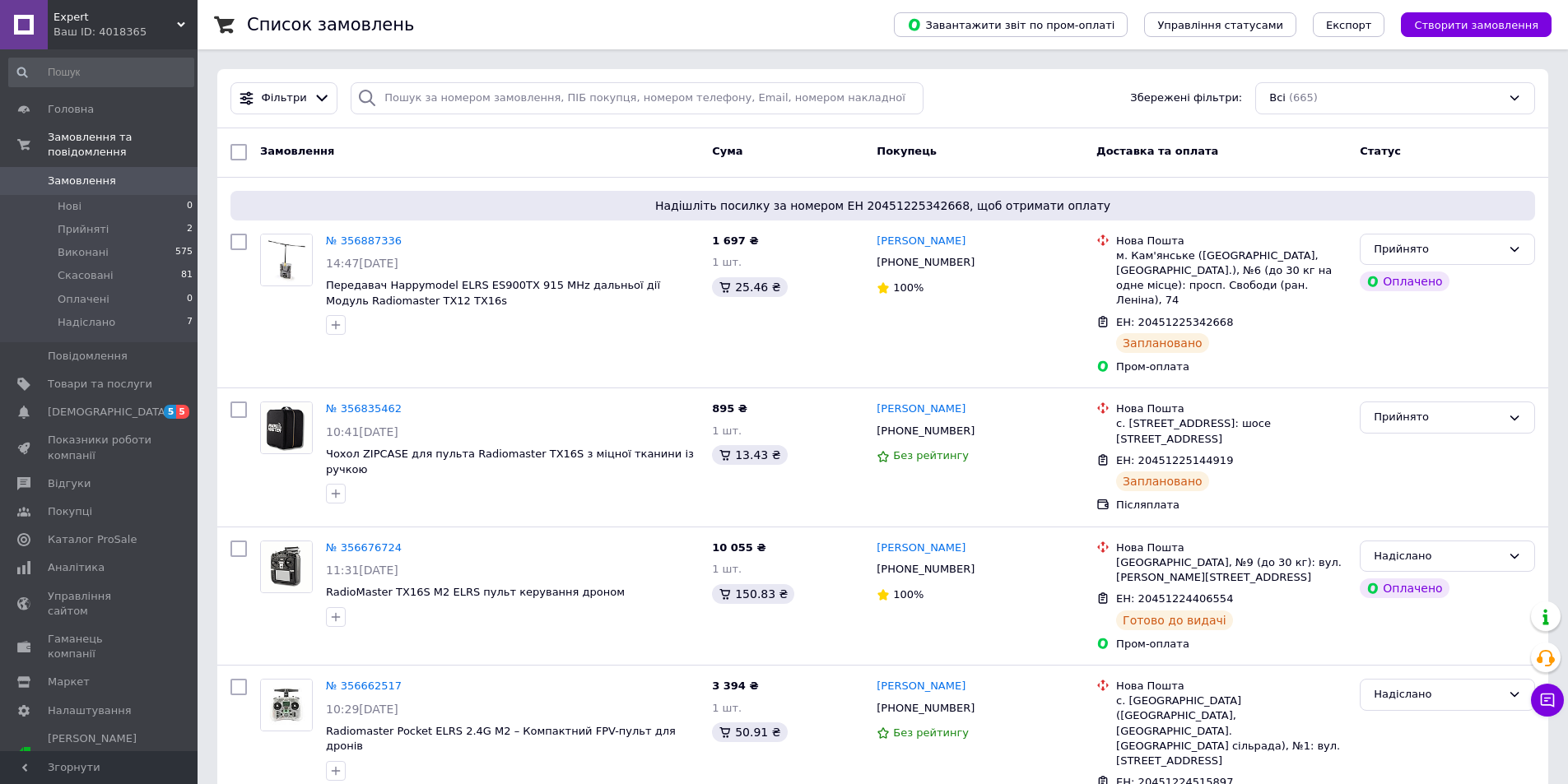
click at [167, 25] on div "Ваш ID: 4018365" at bounding box center [125, 32] width 144 height 15
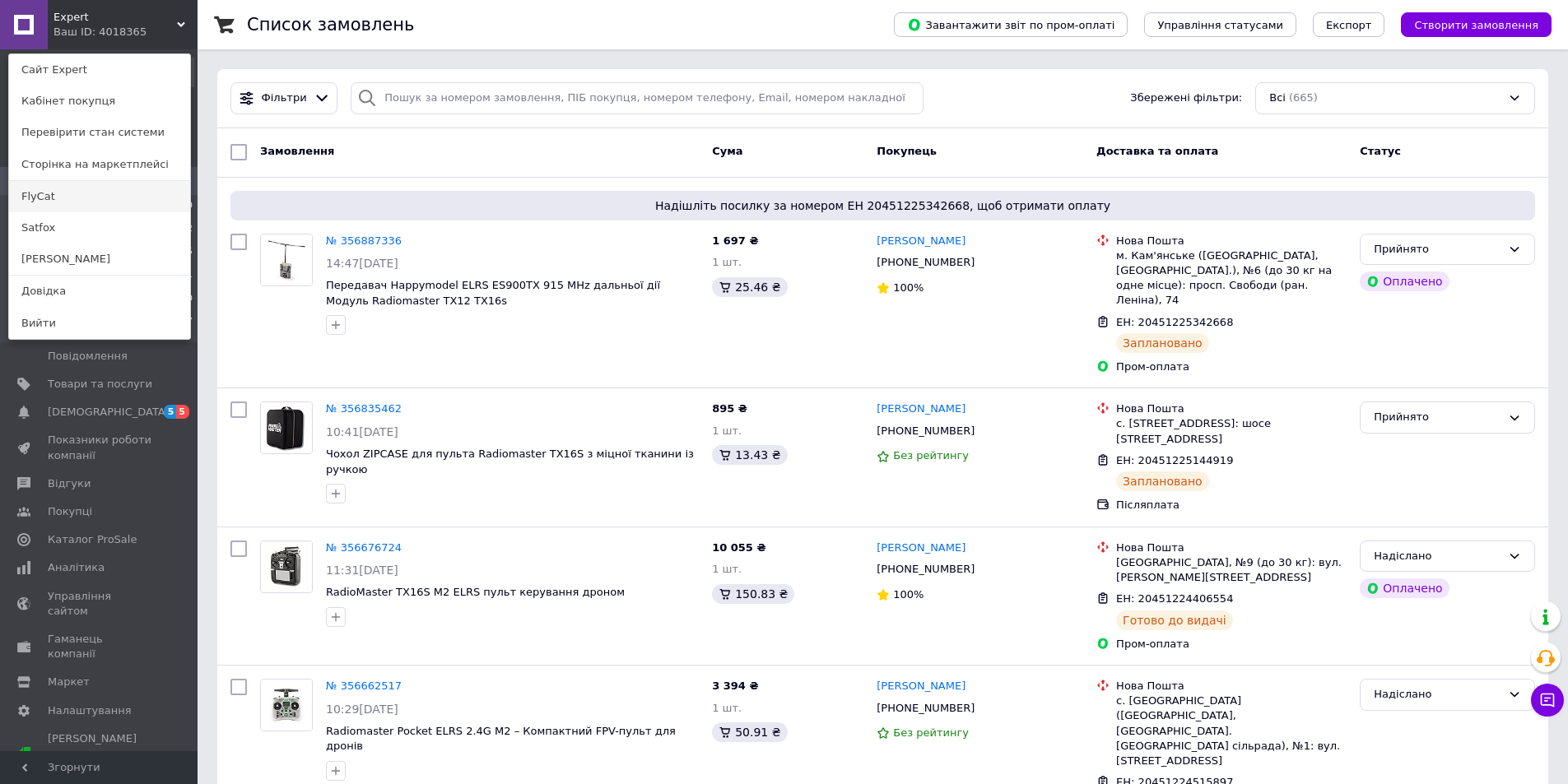
click at [54, 198] on link "FlyCat" at bounding box center [100, 196] width 181 height 31
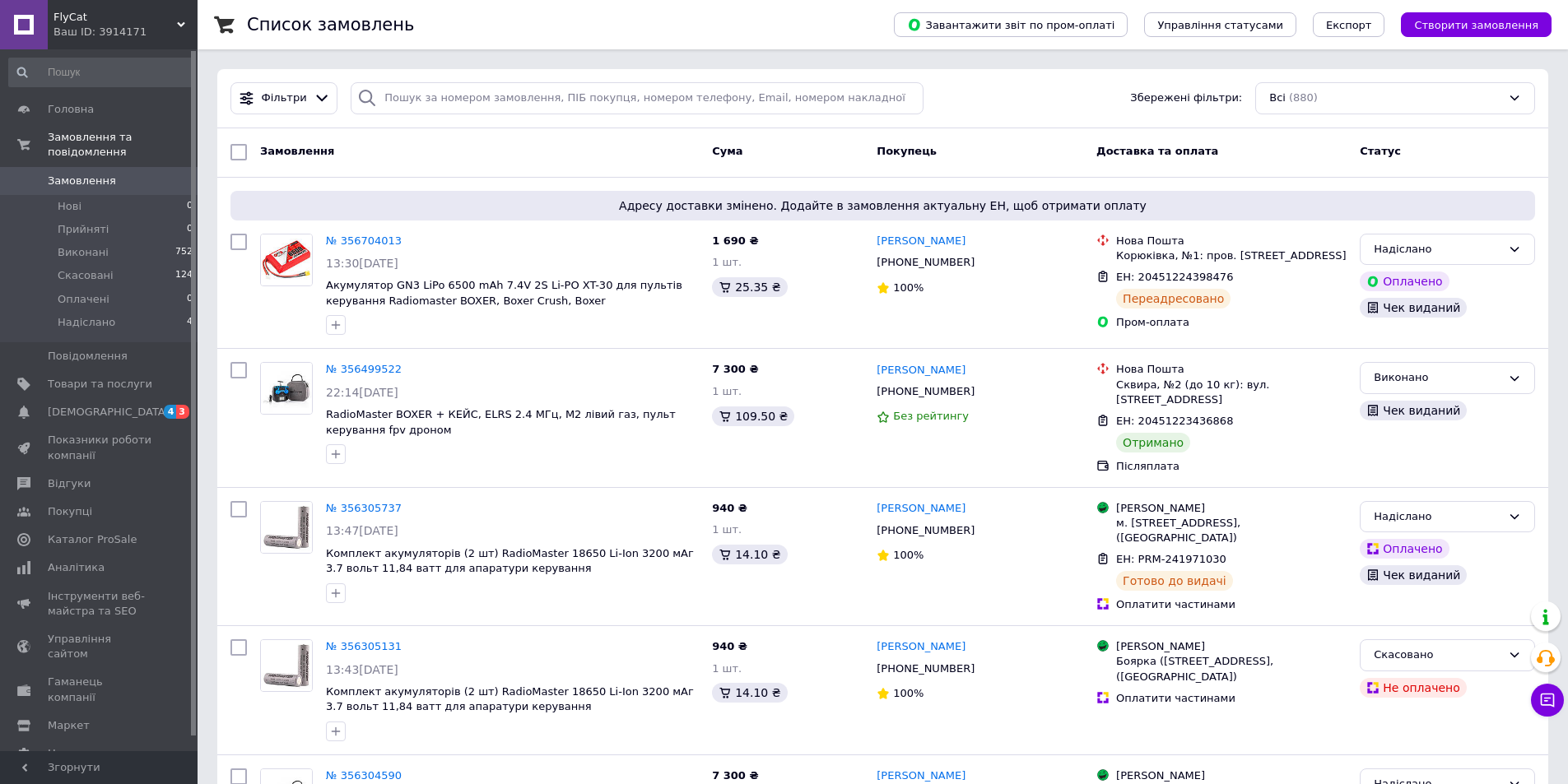
drag, startPoint x: 165, startPoint y: 14, endPoint x: 151, endPoint y: 24, distance: 17.2
click at [164, 13] on span "FlyCat" at bounding box center [115, 17] width 124 height 15
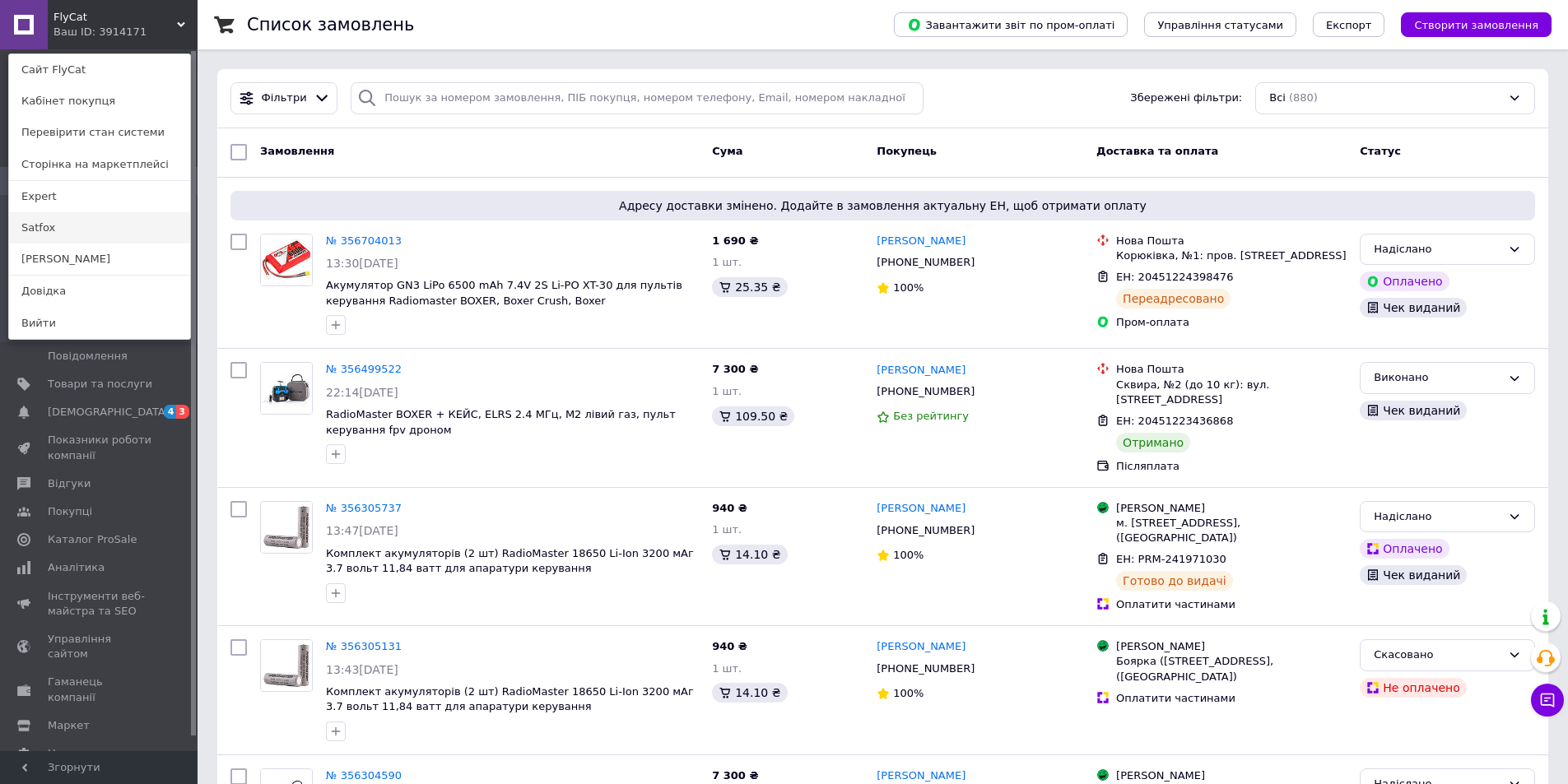
click at [36, 232] on link "Satfox" at bounding box center [100, 227] width 181 height 31
